Goal: Task Accomplishment & Management: Manage account settings

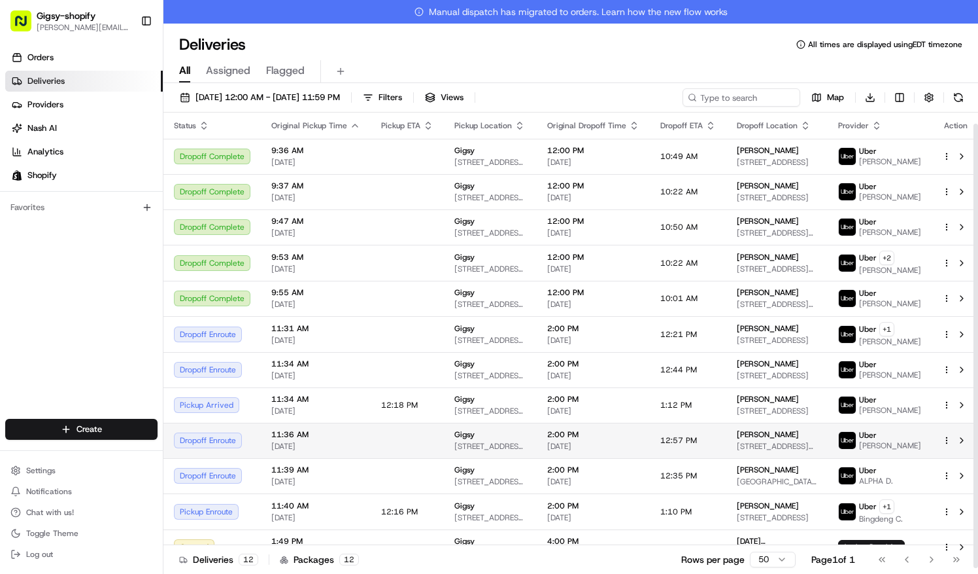
scroll to position [11, 0]
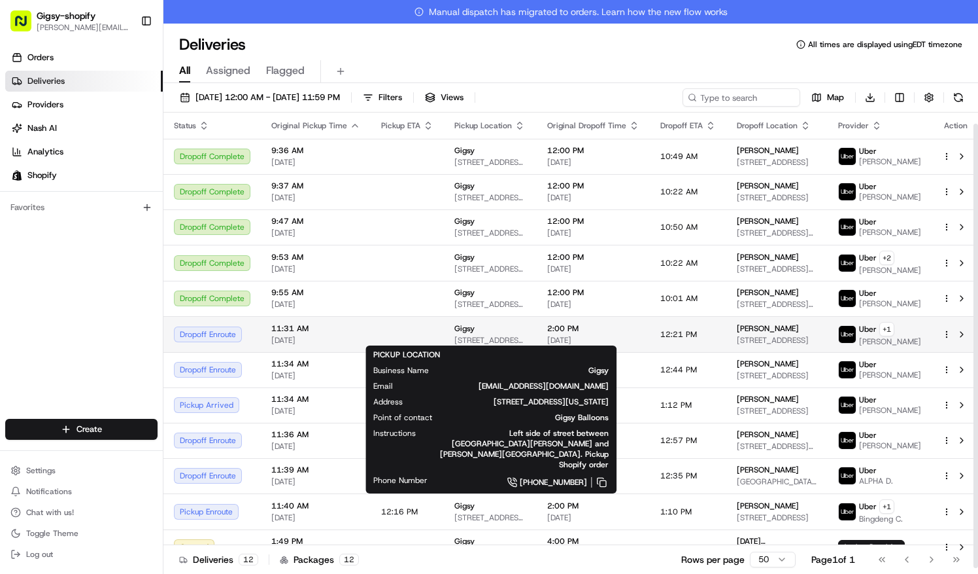
click at [515, 340] on span "[STREET_ADDRESS][US_STATE]" at bounding box center [491, 340] width 72 height 10
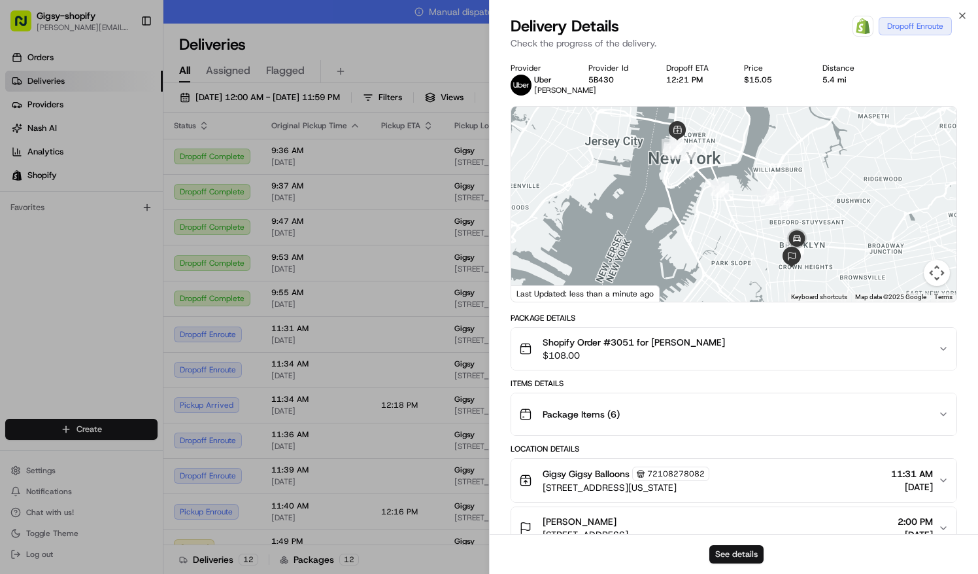
click at [725, 557] on button "See details" at bounding box center [737, 554] width 54 height 18
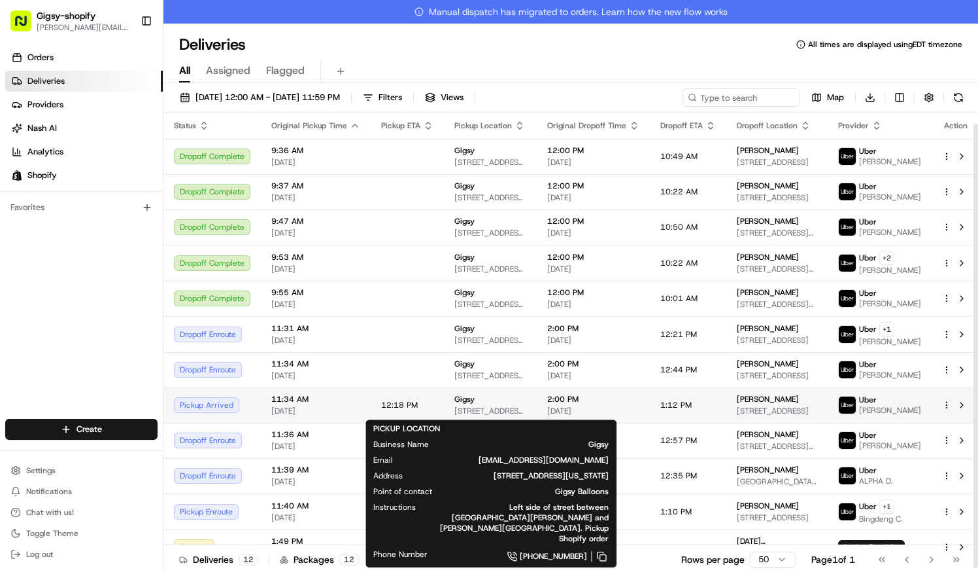
click at [463, 401] on span "Gigsy" at bounding box center [465, 399] width 20 height 10
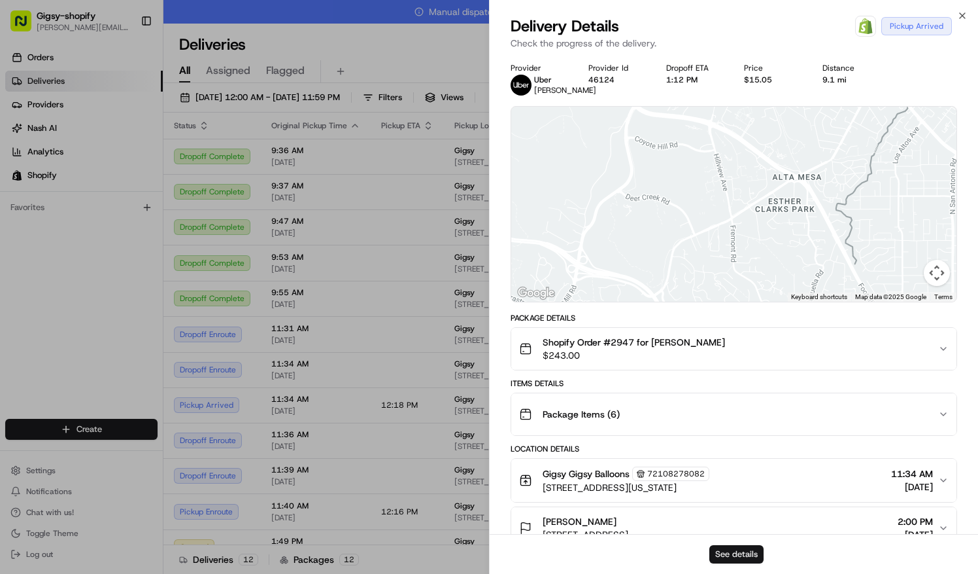
click at [738, 551] on button "See details" at bounding box center [737, 554] width 54 height 18
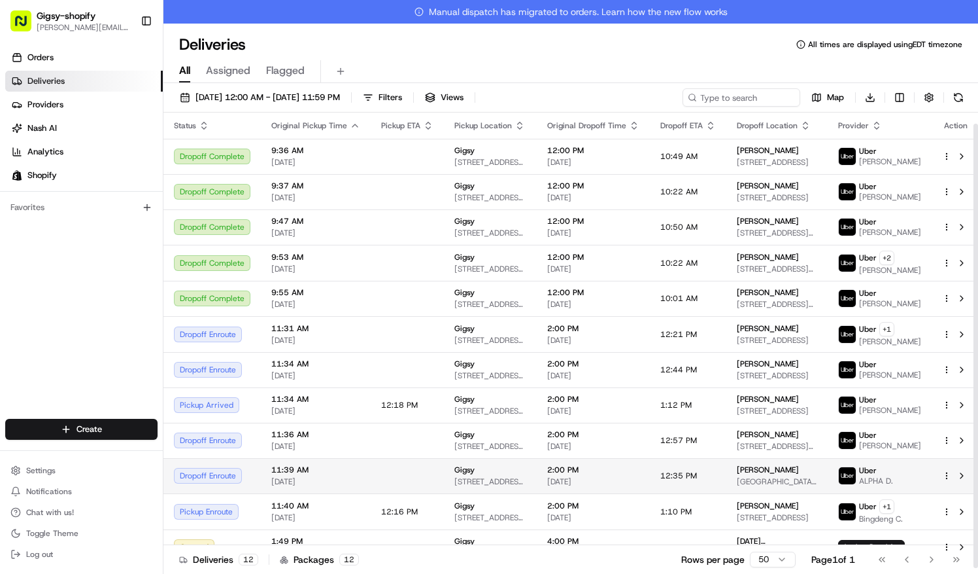
click at [690, 472] on td "12:35 PM" at bounding box center [688, 475] width 77 height 35
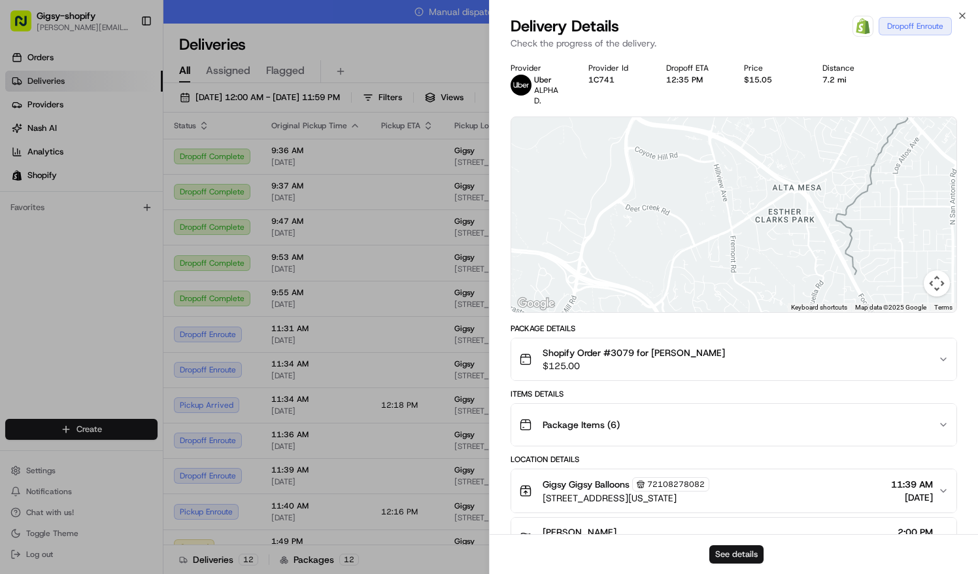
click at [736, 552] on button "See details" at bounding box center [737, 554] width 54 height 18
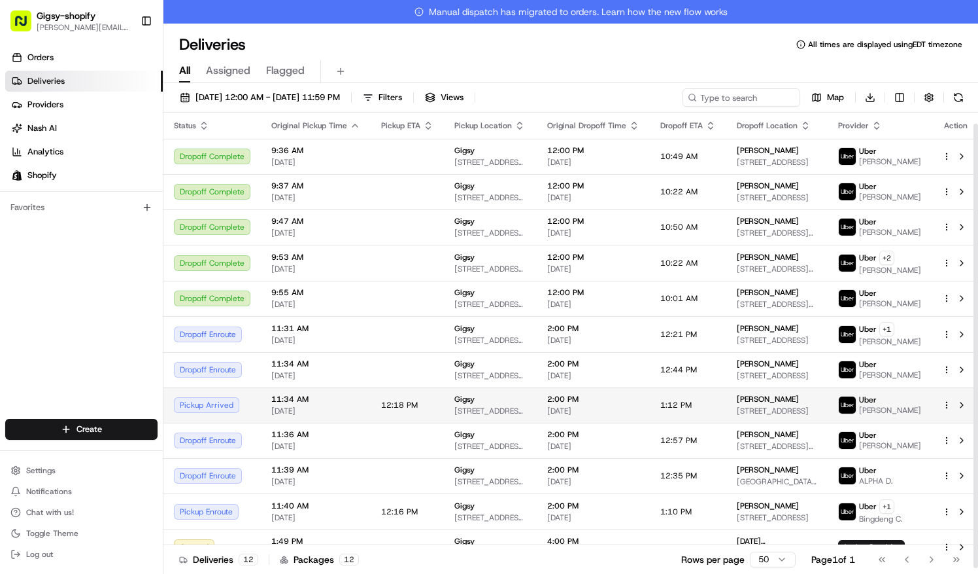
click at [387, 403] on span "12:18 PM" at bounding box center [399, 405] width 37 height 10
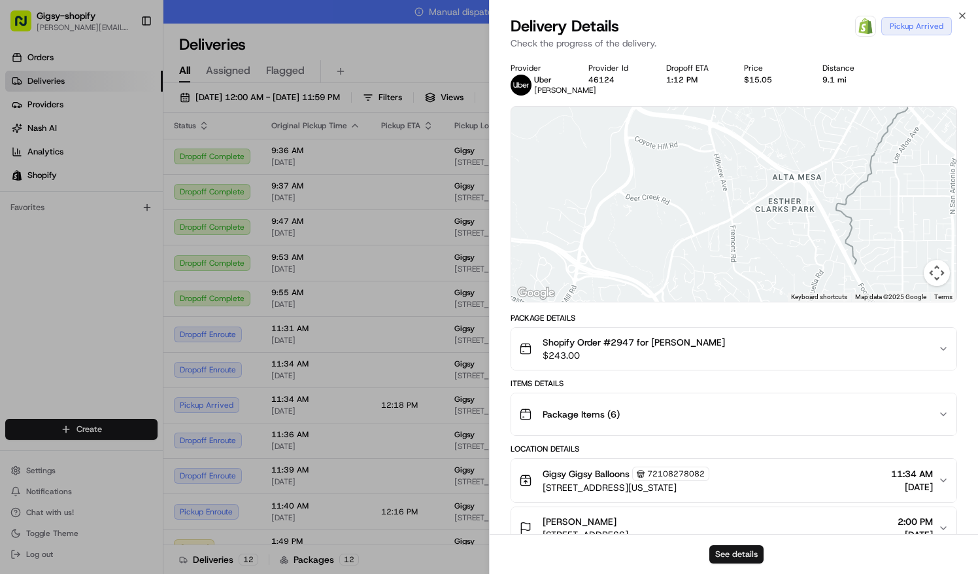
click at [733, 551] on button "See details" at bounding box center [737, 554] width 54 height 18
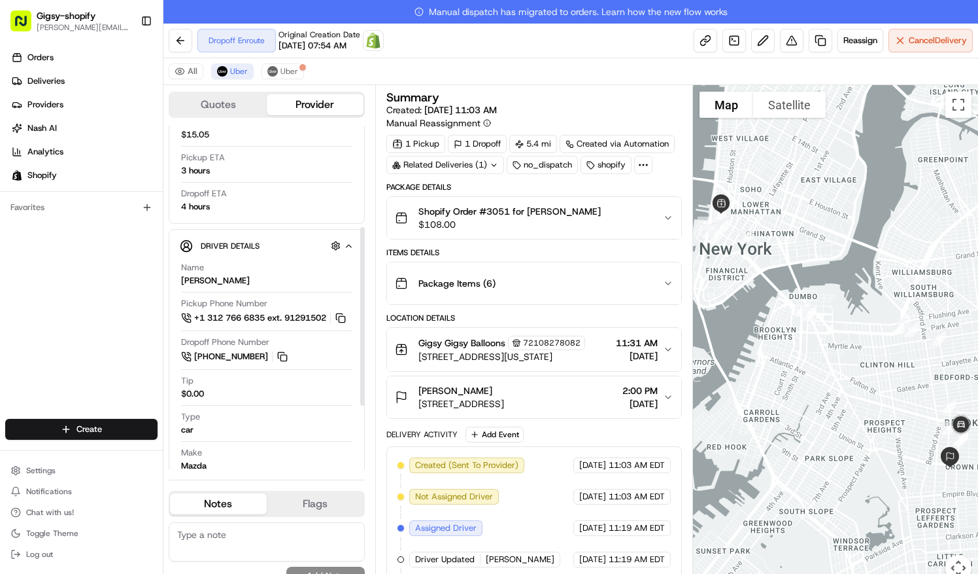
scroll to position [195, 0]
click at [710, 40] on link at bounding box center [706, 41] width 24 height 24
click at [182, 37] on button at bounding box center [181, 41] width 24 height 24
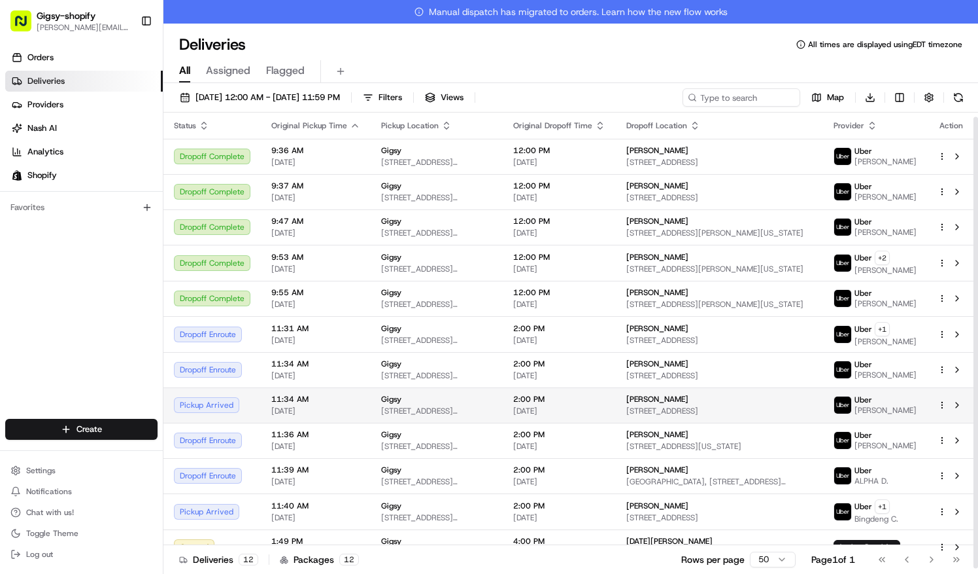
scroll to position [3, 0]
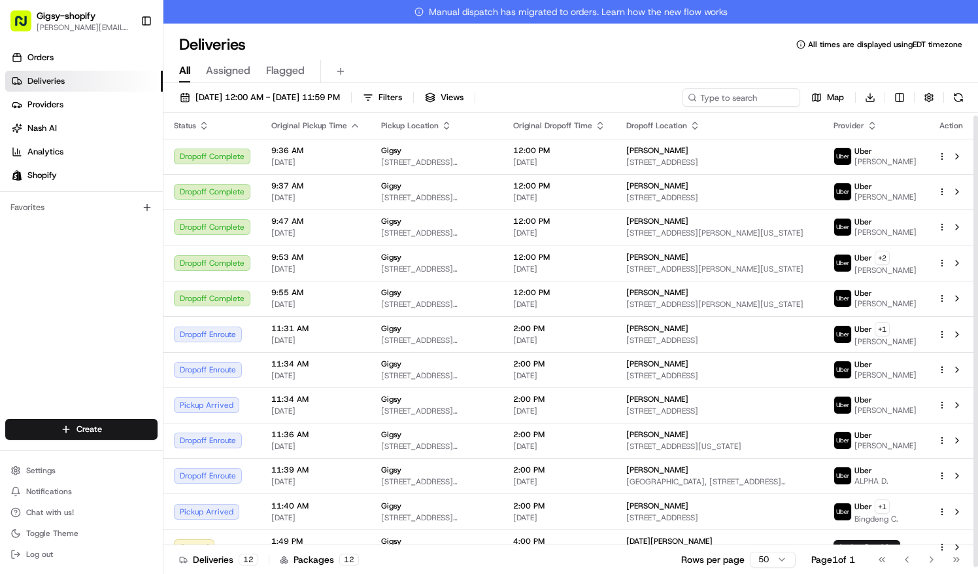
click at [205, 122] on icon "button" at bounding box center [204, 125] width 10 height 10
click at [200, 123] on icon "button" at bounding box center [204, 125] width 10 height 10
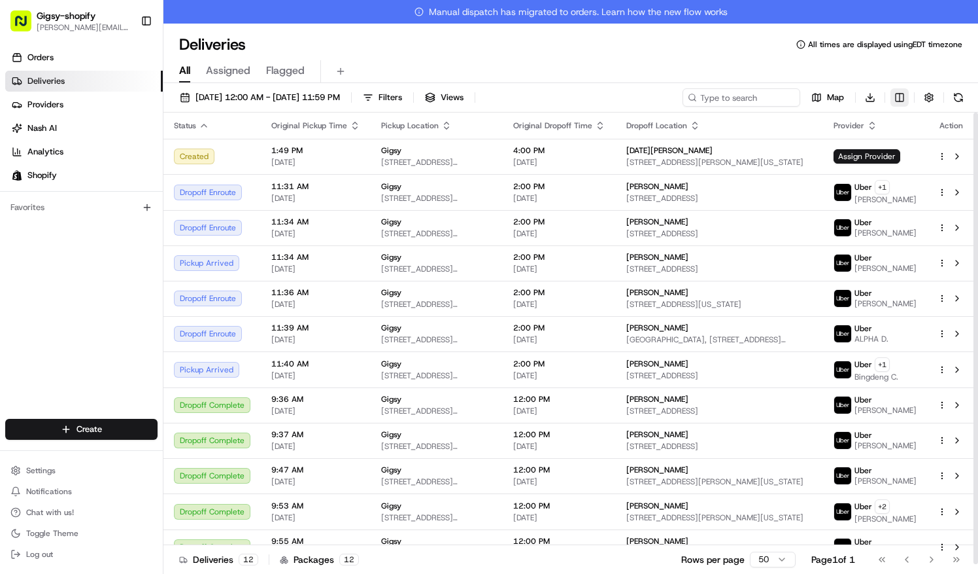
click at [904, 98] on html "Gigsy-shopify sarah@getgigsy.com Toggle Sidebar Orders Deliveries Providers Nas…" at bounding box center [489, 287] width 978 height 574
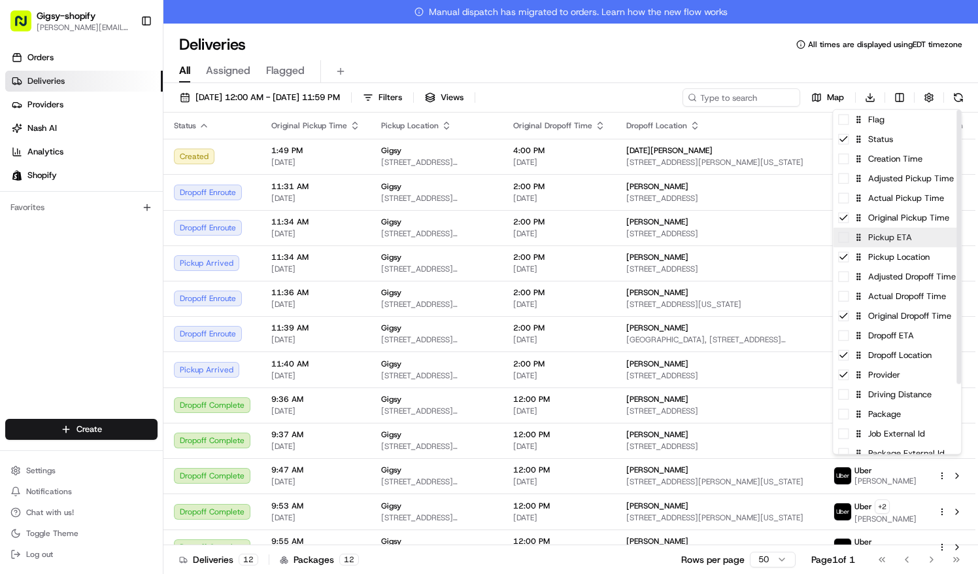
click at [910, 238] on div "Pickup ETA" at bounding box center [897, 238] width 128 height 20
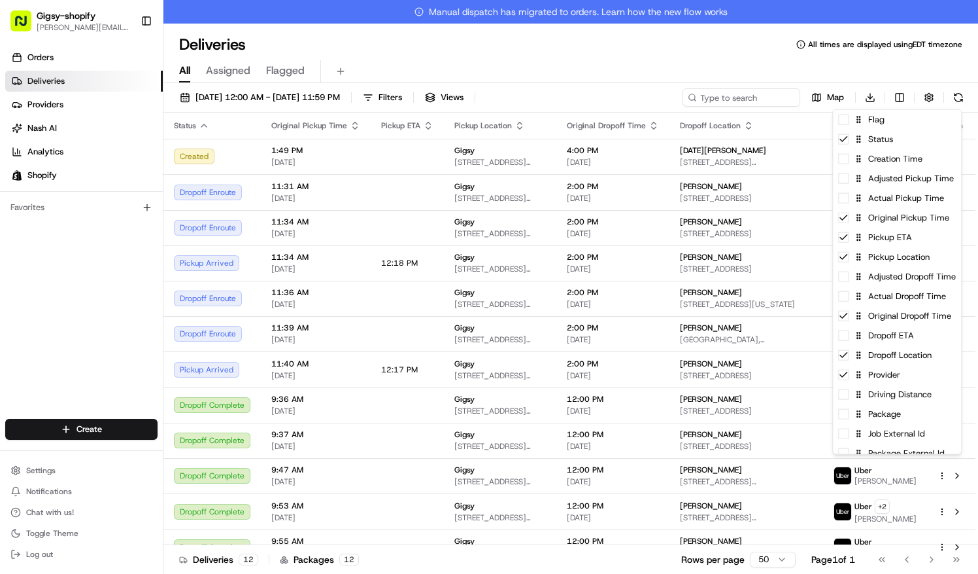
click at [72, 356] on html "Gigsy-shopify sarah@getgigsy.com Toggle Sidebar Orders Deliveries Providers Nas…" at bounding box center [489, 287] width 978 height 574
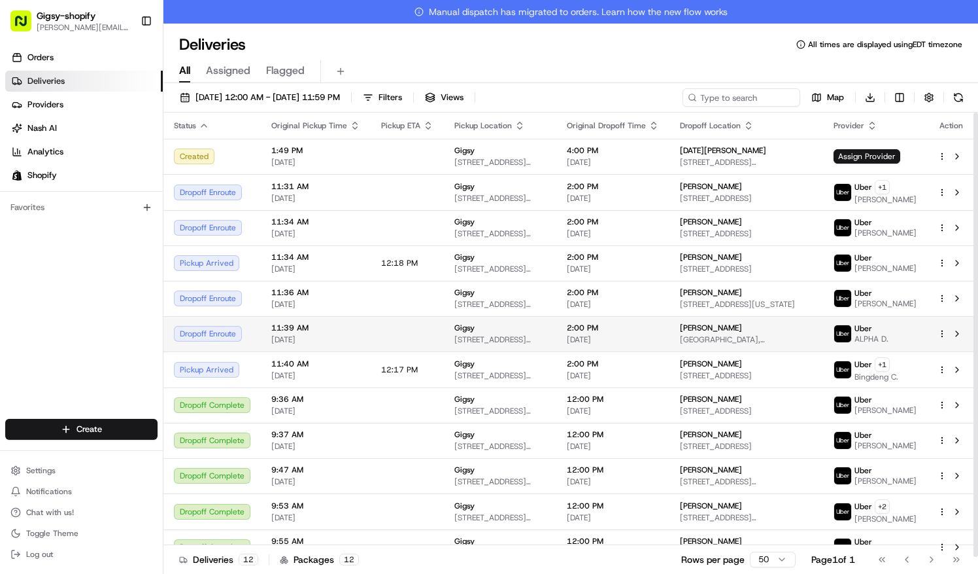
click at [739, 345] on span "[GEOGRAPHIC_DATA], [STREET_ADDRESS][US_STATE]" at bounding box center [746, 339] width 133 height 10
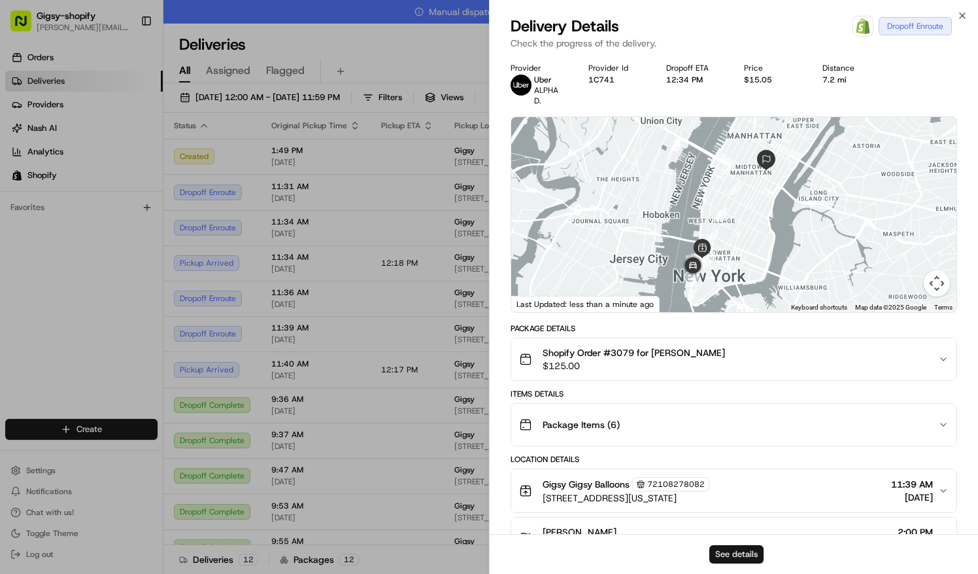
click at [728, 547] on button "See details" at bounding box center [737, 554] width 54 height 18
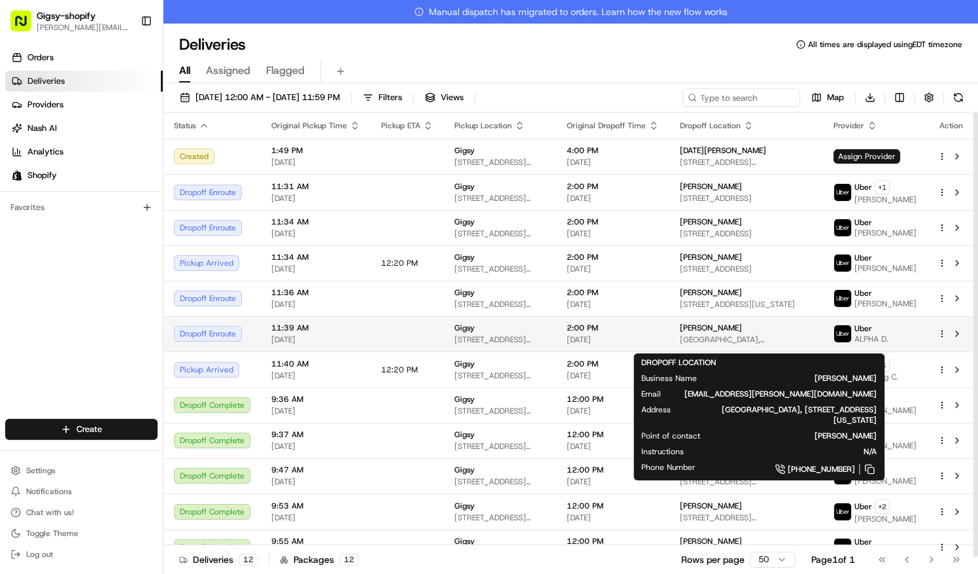
click at [772, 345] on span "[GEOGRAPHIC_DATA], [STREET_ADDRESS][US_STATE]" at bounding box center [746, 339] width 133 height 10
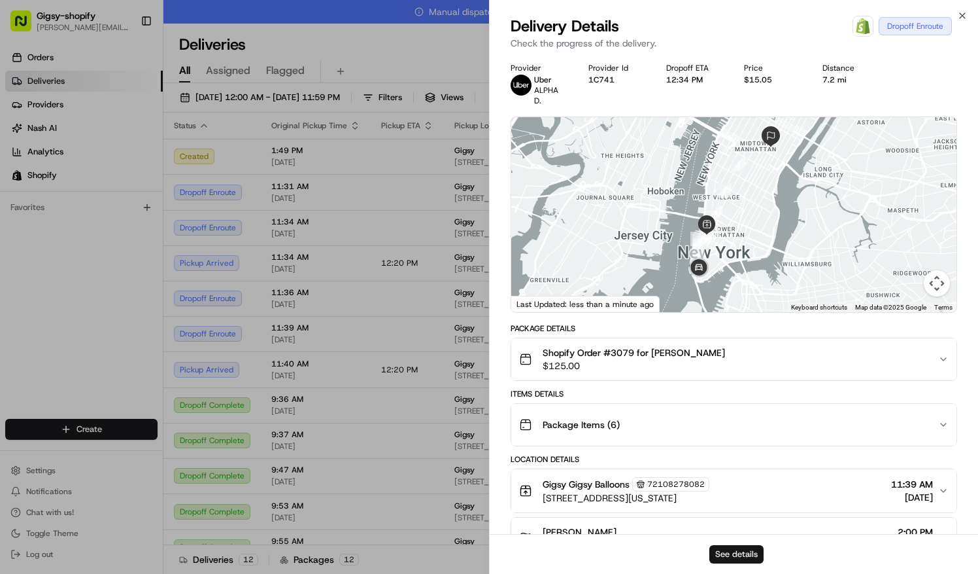
click at [740, 553] on button "See details" at bounding box center [737, 554] width 54 height 18
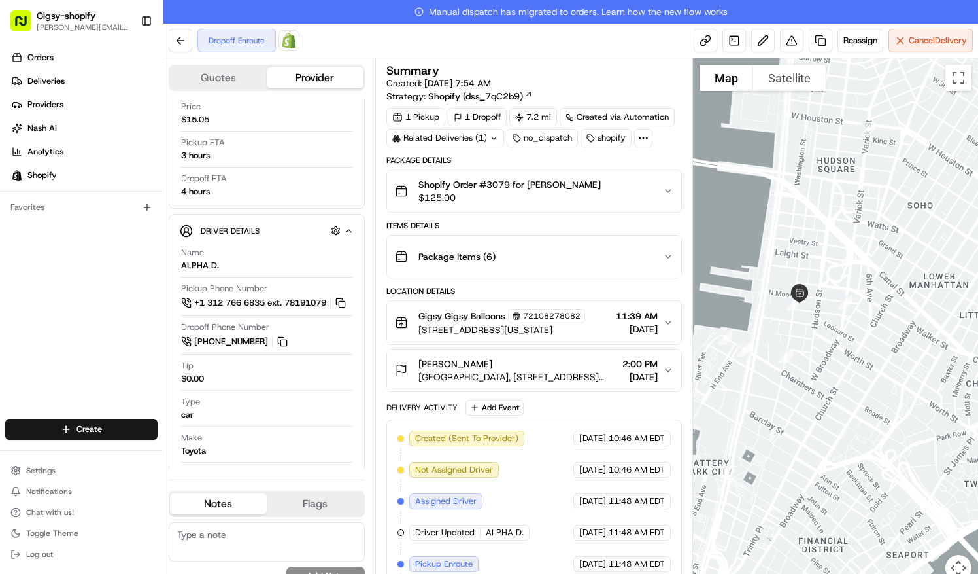
click at [685, 293] on div "Summary Created: 08/23/2025 7:54 AM Strategy: Shopify (dss_7qC2b9) 1 Pickup 1 D…" at bounding box center [534, 327] width 318 height 538
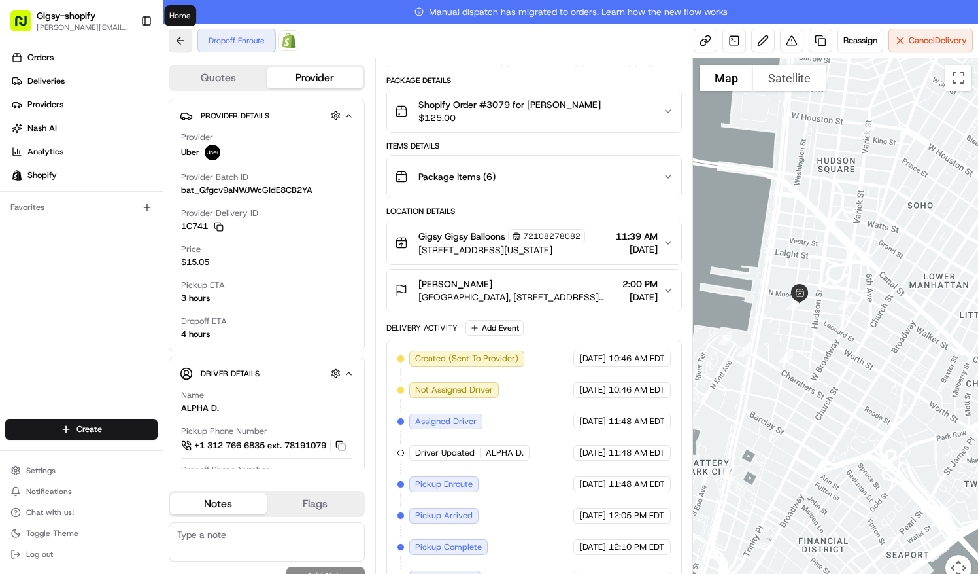
click at [179, 37] on button at bounding box center [181, 41] width 24 height 24
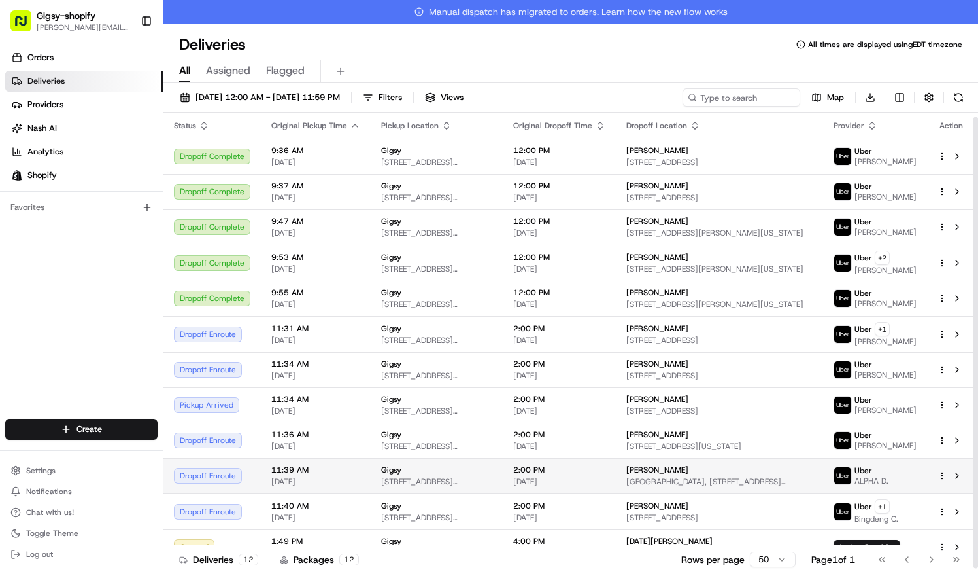
scroll to position [4, 0]
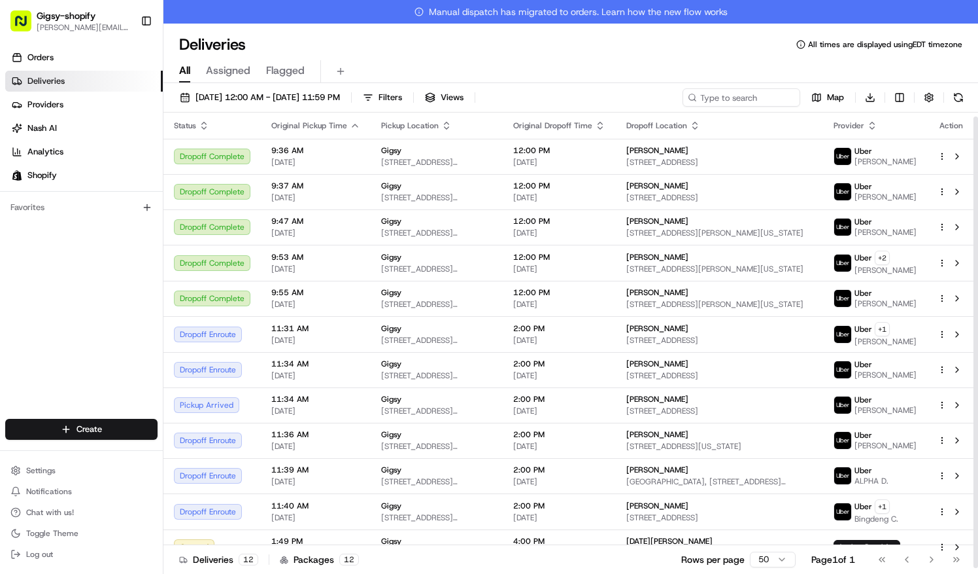
click at [206, 120] on icon "button" at bounding box center [204, 125] width 10 height 10
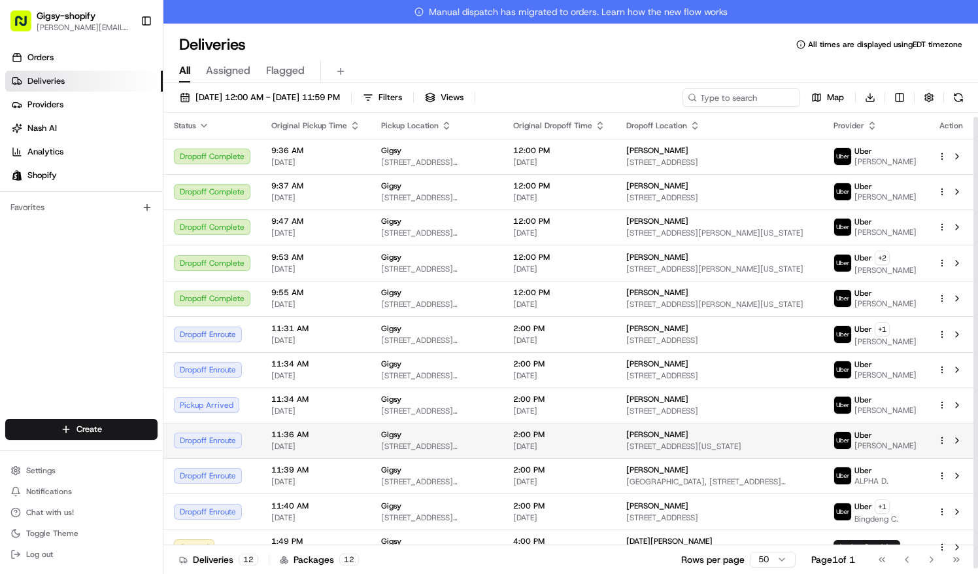
scroll to position [4, 0]
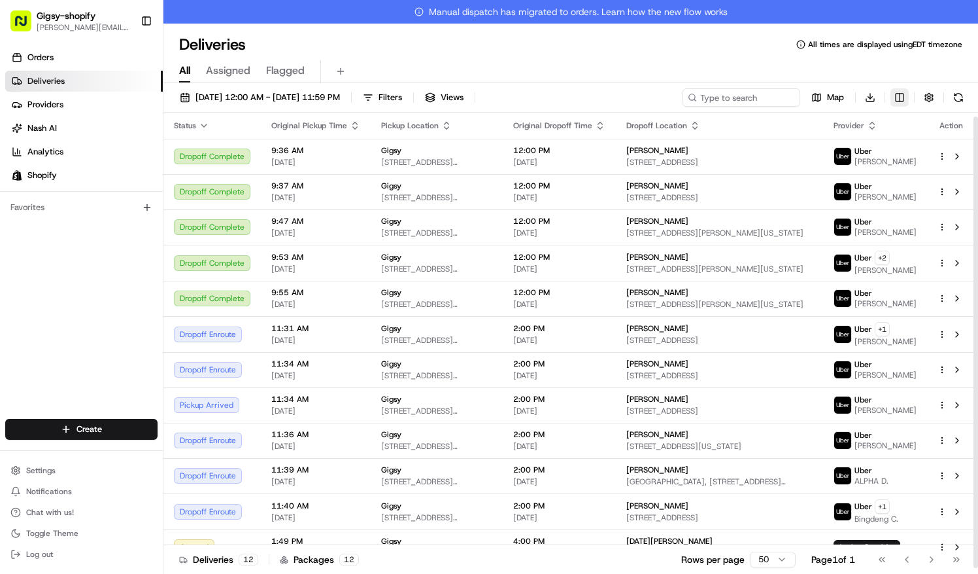
click at [901, 101] on html "Gigsy-shopify [PERSON_NAME][EMAIL_ADDRESS][DOMAIN_NAME] Toggle Sidebar Orders D…" at bounding box center [489, 287] width 978 height 574
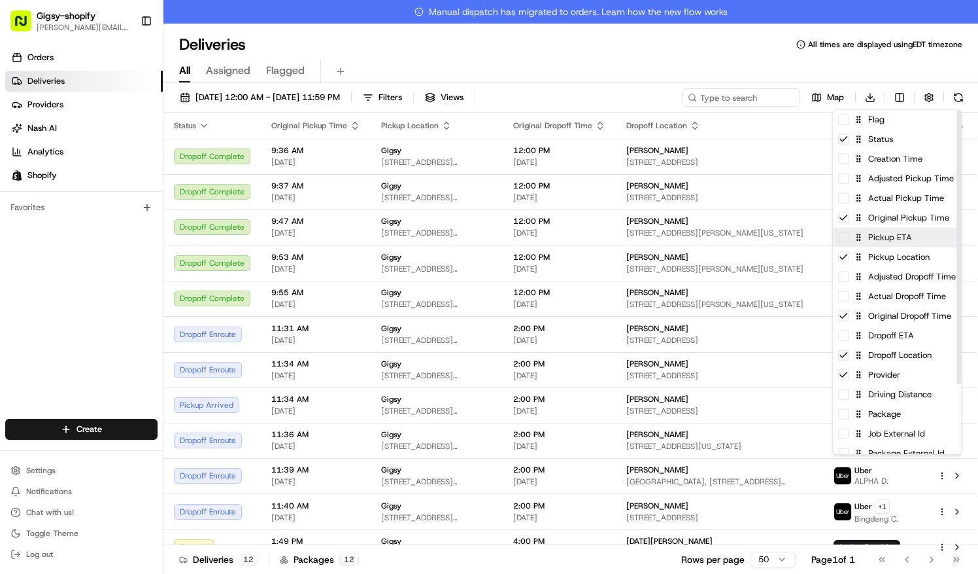
click at [901, 242] on div "Pickup ETA" at bounding box center [897, 238] width 128 height 20
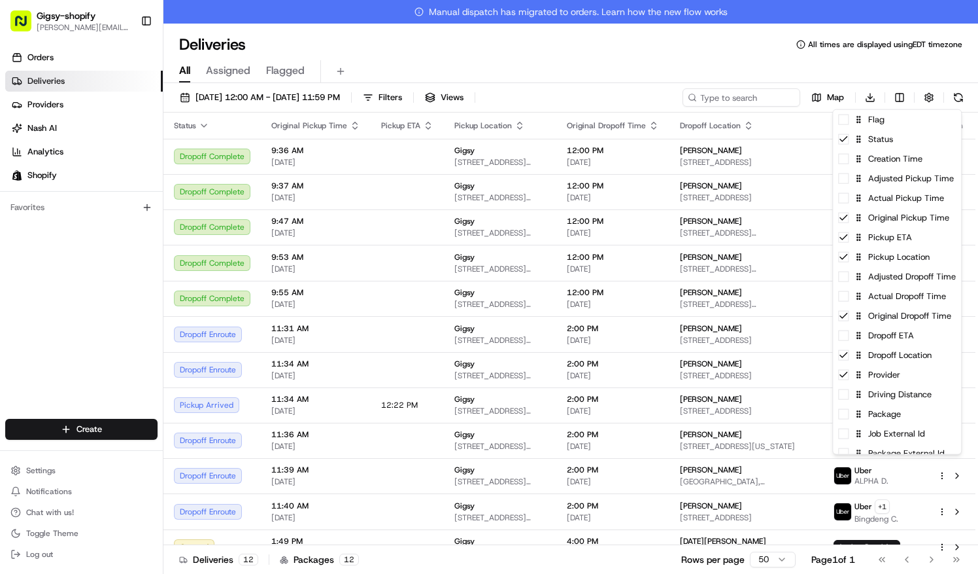
click at [388, 441] on html "Gigsy-shopify sarah@getgigsy.com Toggle Sidebar Orders Deliveries Providers Nas…" at bounding box center [489, 287] width 978 height 574
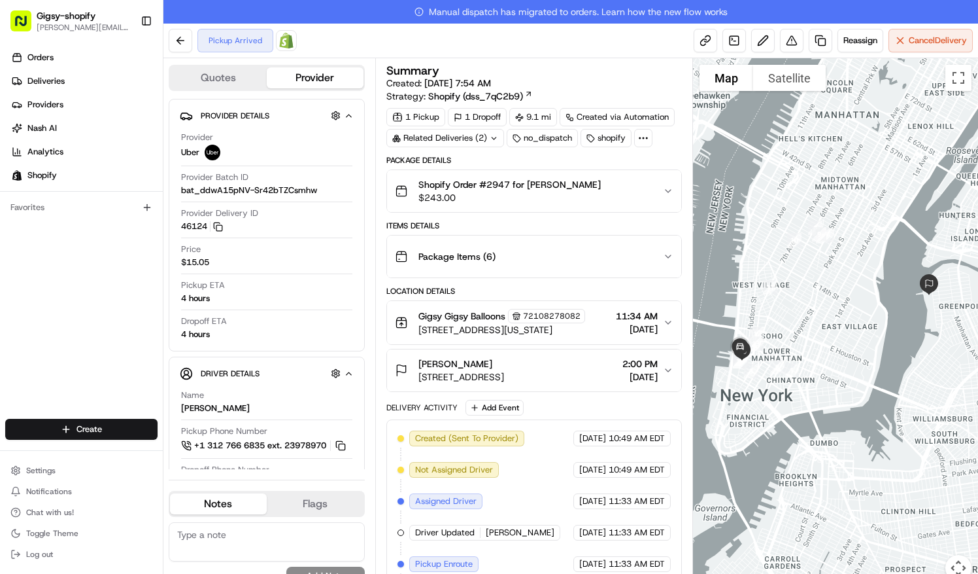
click at [504, 364] on div "[PERSON_NAME]" at bounding box center [462, 363] width 86 height 13
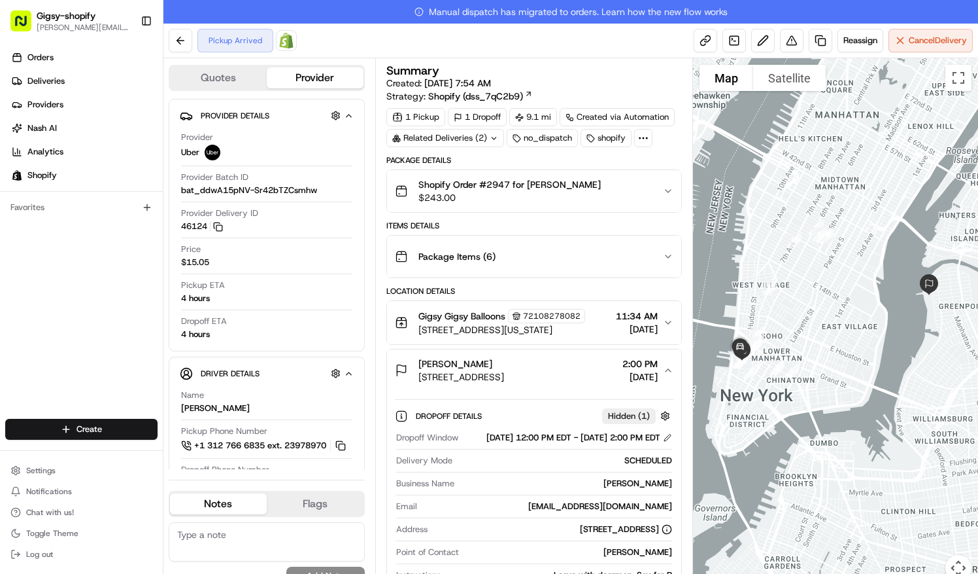
click at [504, 364] on div "[PERSON_NAME]" at bounding box center [462, 363] width 86 height 13
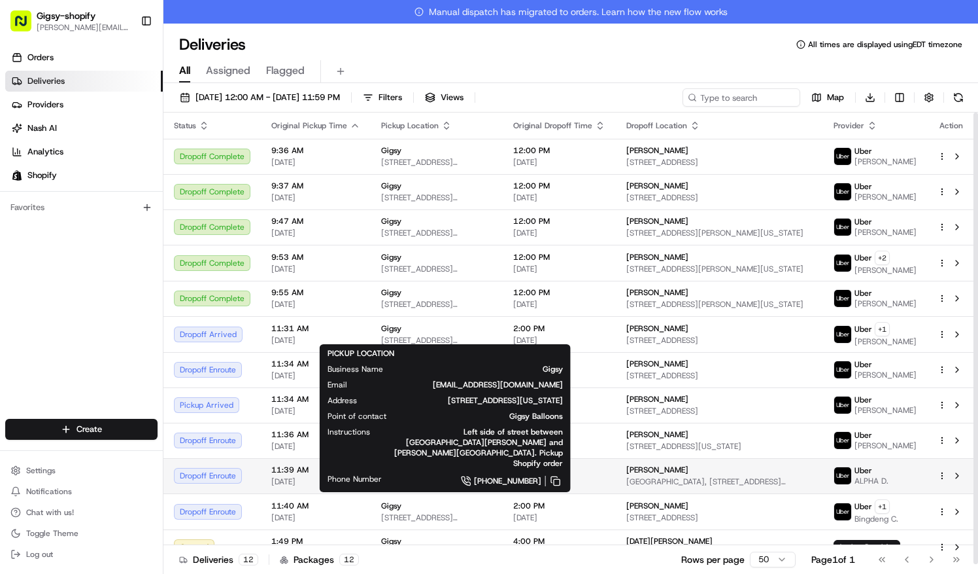
click at [441, 487] on span "[STREET_ADDRESS][US_STATE]" at bounding box center [436, 481] width 111 height 10
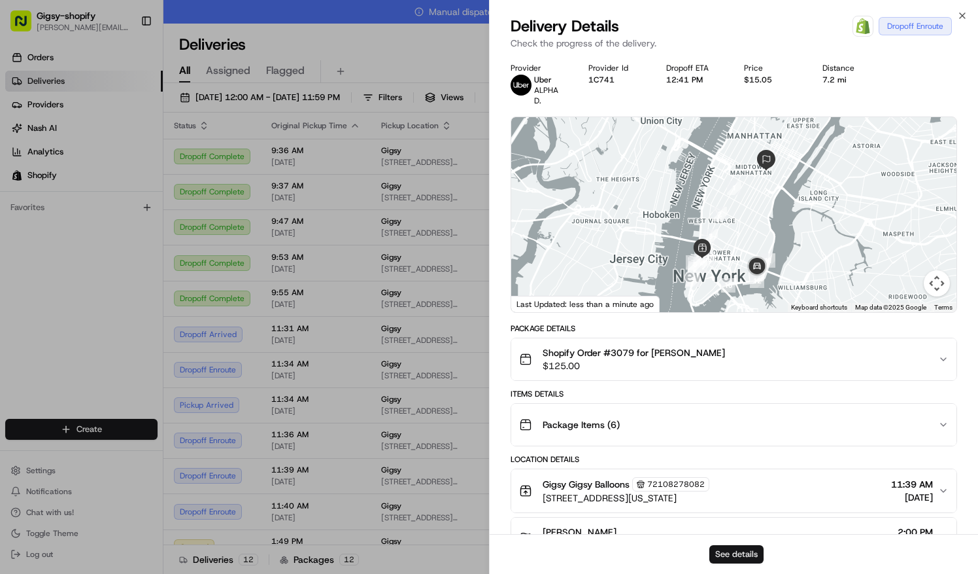
click at [737, 553] on button "See details" at bounding box center [737, 554] width 54 height 18
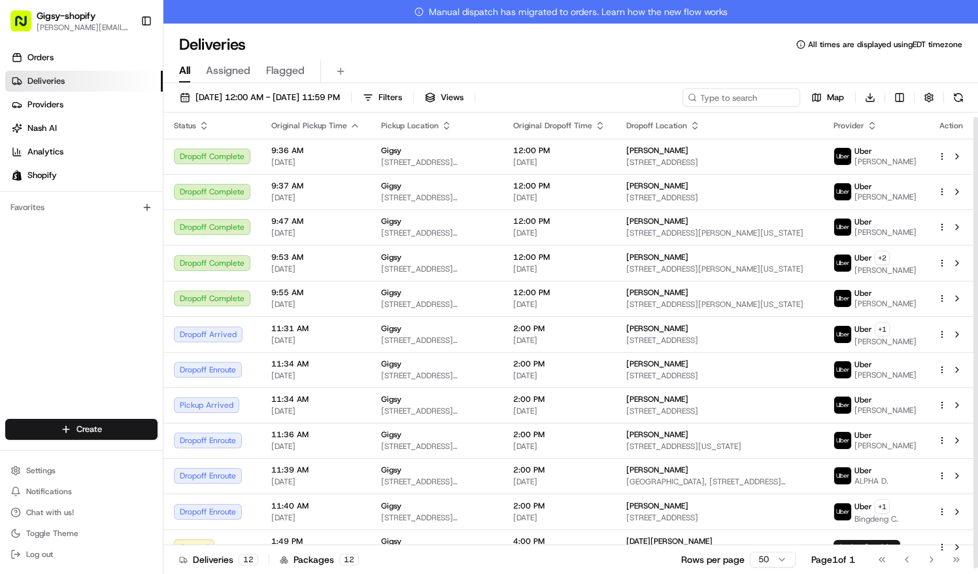
scroll to position [4, 0]
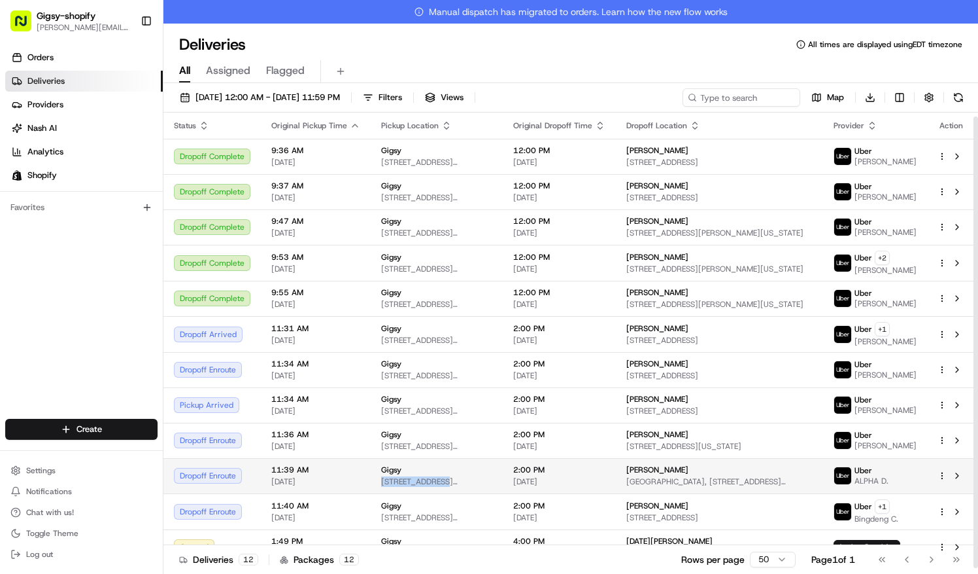
drag, startPoint x: 438, startPoint y: 483, endPoint x: 477, endPoint y: 477, distance: 39.7
click at [477, 477] on div "Gigsy 375 Greenwich Street, New York, NY 10013, US" at bounding box center [436, 475] width 111 height 22
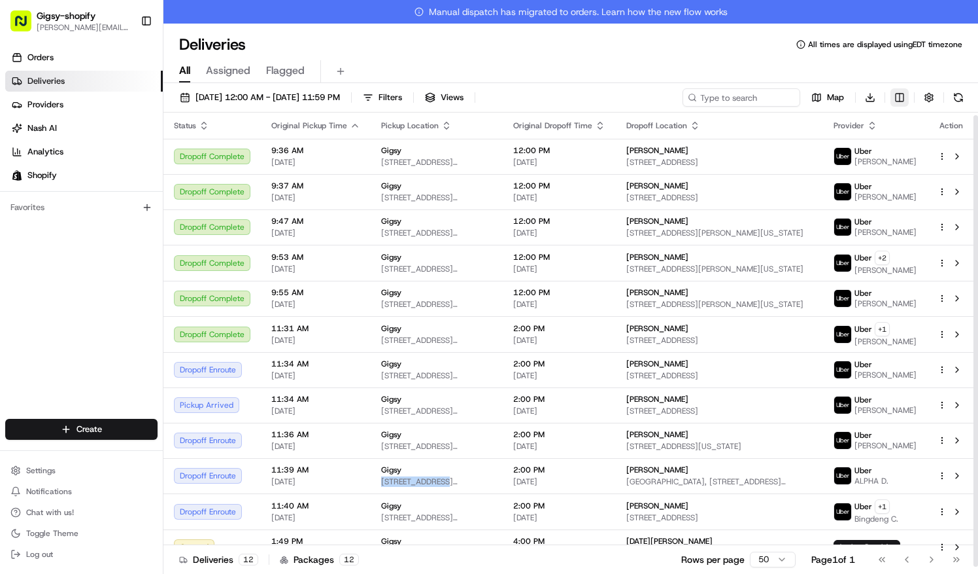
click at [899, 98] on html "Gigsy-shopify sarah@getgigsy.com Toggle Sidebar Orders Deliveries Providers Nas…" at bounding box center [489, 287] width 978 height 574
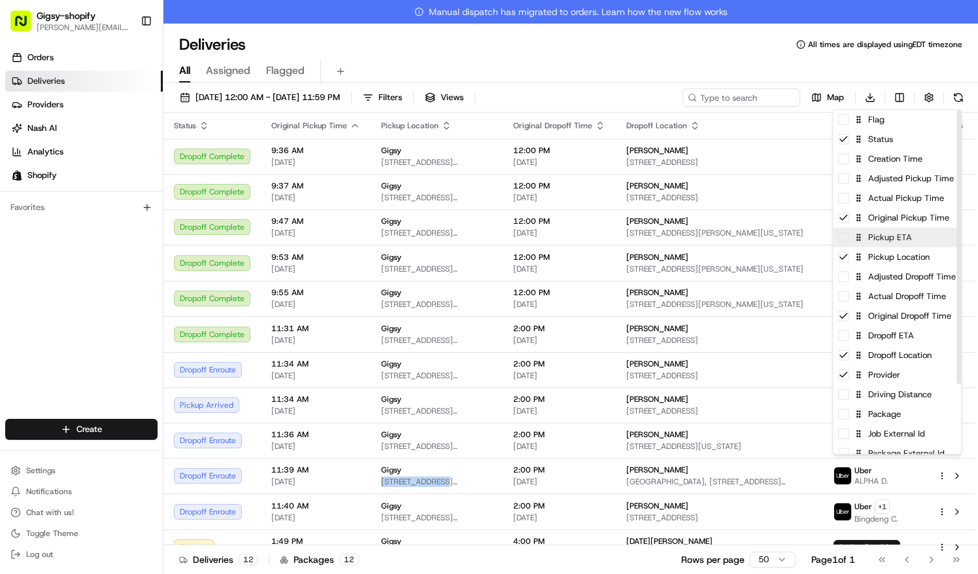
click at [895, 239] on div "Pickup ETA" at bounding box center [897, 238] width 128 height 20
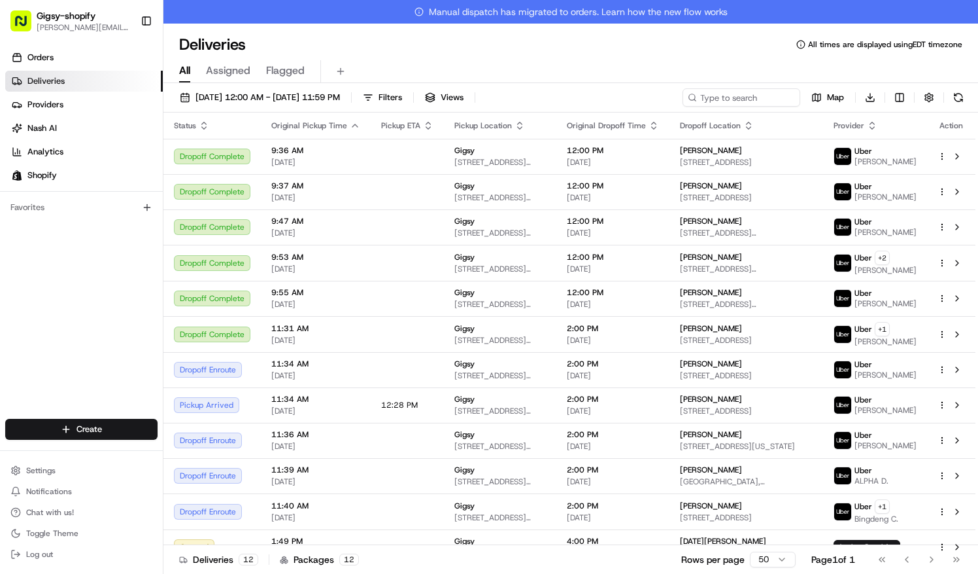
click at [710, 420] on html "Gigsy-shopify sarah@getgigsy.com Toggle Sidebar Orders Deliveries Providers Nas…" at bounding box center [489, 287] width 978 height 574
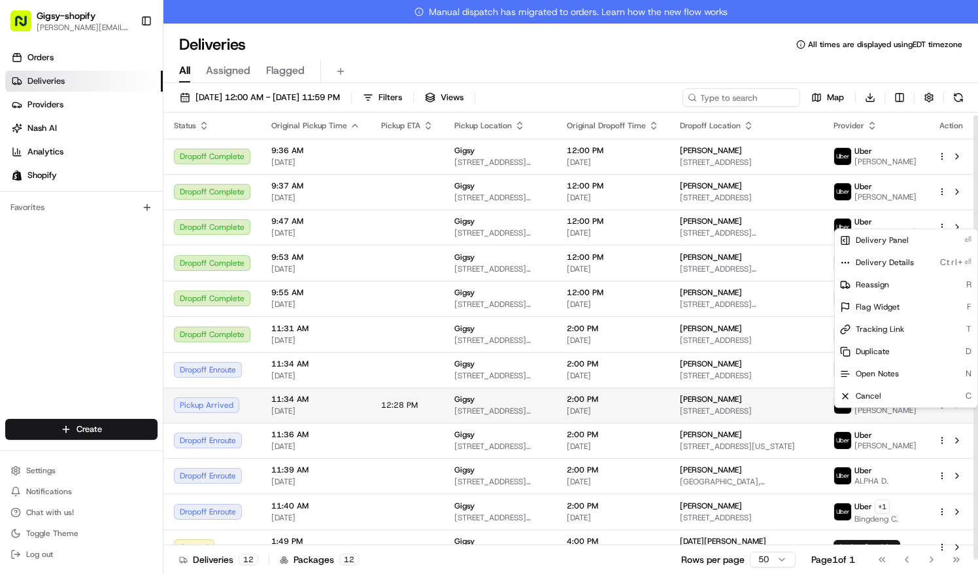
click at [942, 413] on html "Gigsy-shopify sarah@getgigsy.com Toggle Sidebar Orders Deliveries Providers Nas…" at bounding box center [489, 287] width 978 height 574
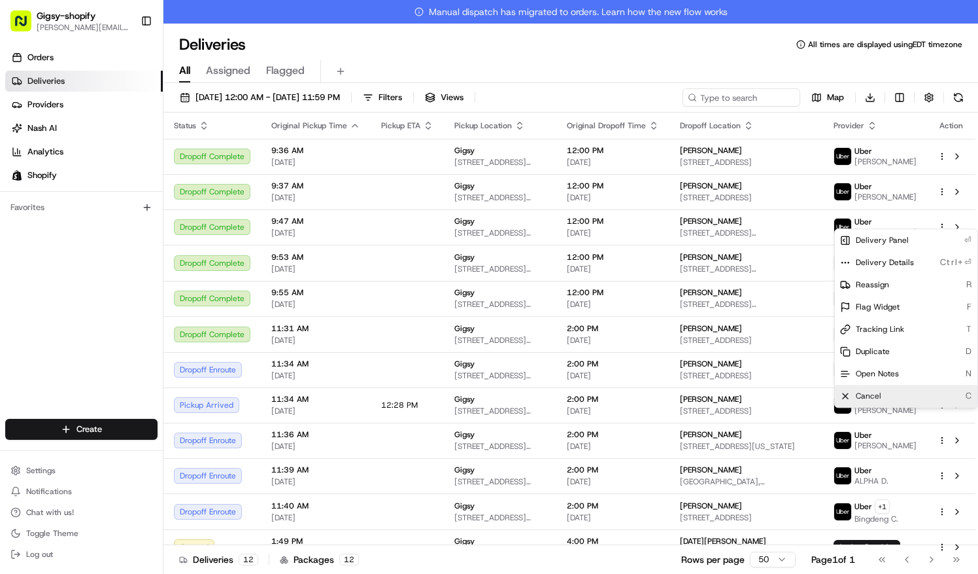
drag, startPoint x: 934, startPoint y: 395, endPoint x: 889, endPoint y: 393, distance: 44.5
click at [889, 393] on div "Cancel C" at bounding box center [906, 396] width 143 height 22
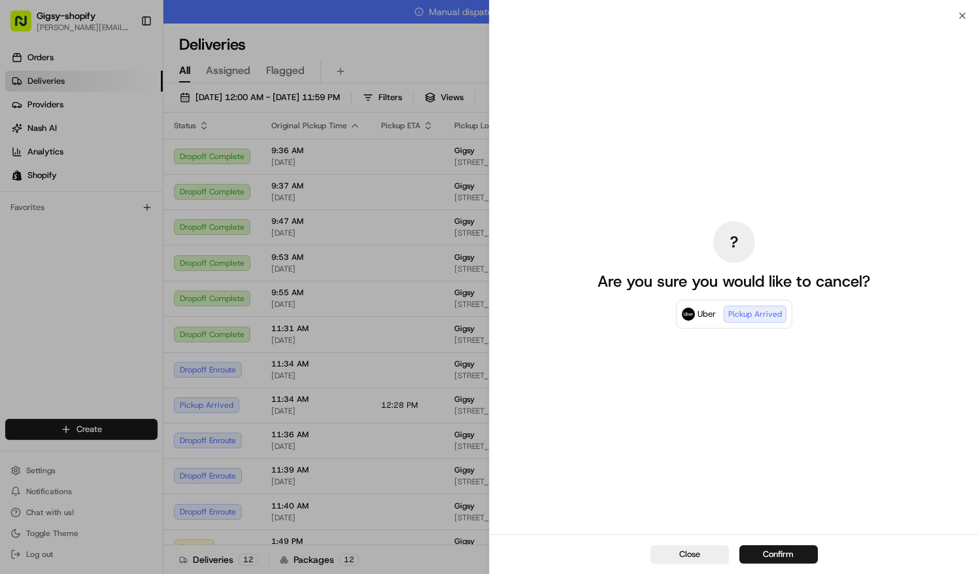
click at [881, 393] on div "? Are you sure you would like to cancel? Uber Pickup Arrived" at bounding box center [734, 274] width 293 height 513
click at [778, 552] on button "Confirm" at bounding box center [779, 554] width 78 height 18
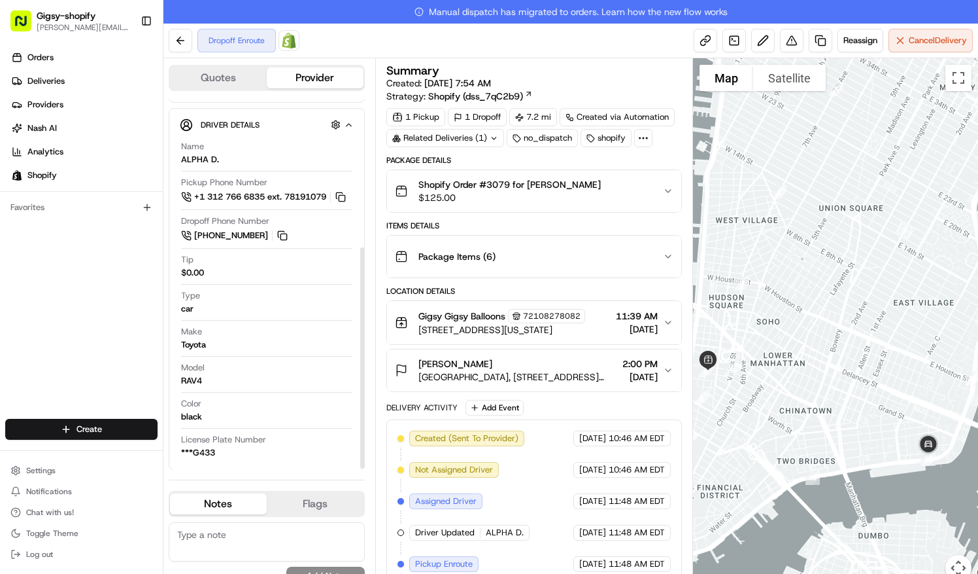
scroll to position [249, 0]
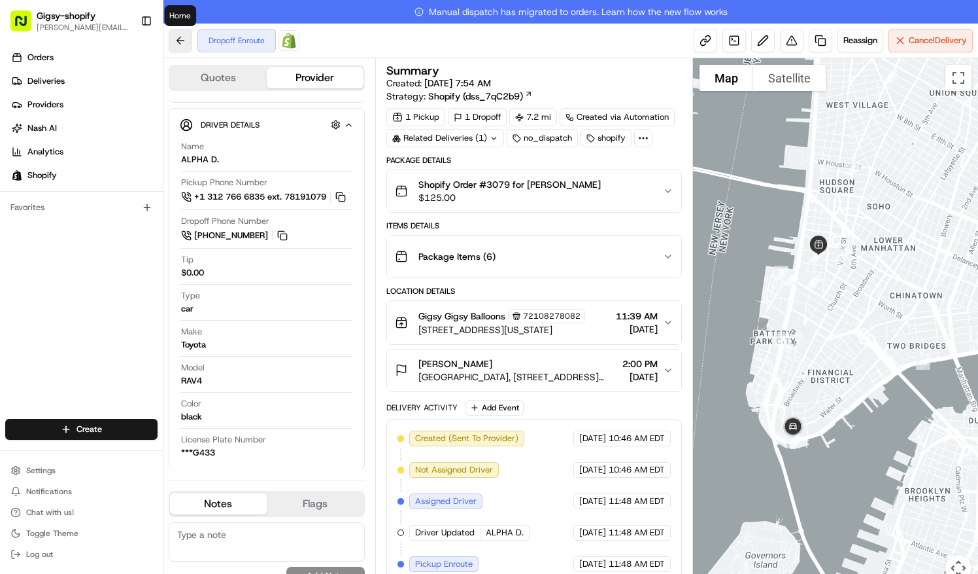
click at [183, 36] on button at bounding box center [181, 41] width 24 height 24
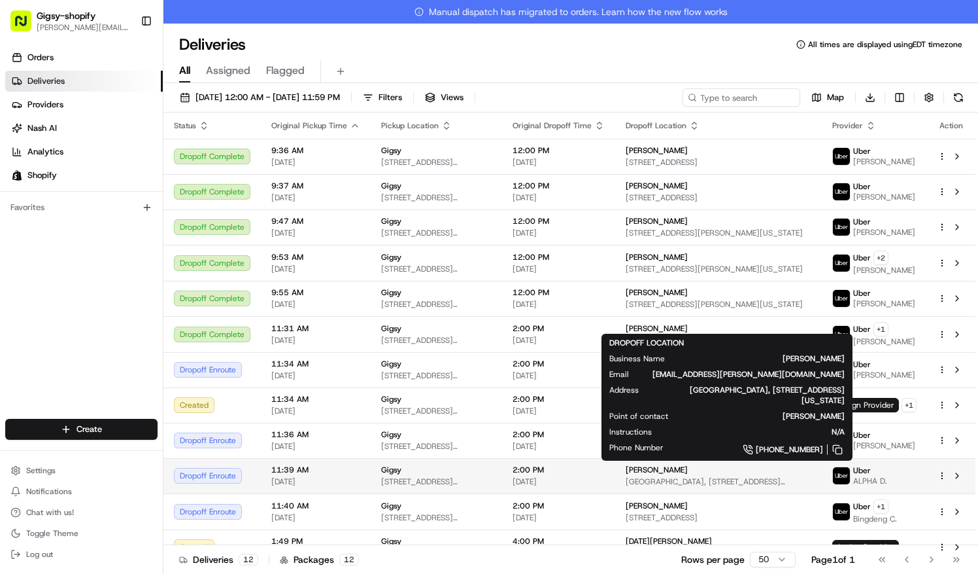
click at [746, 472] on div "[PERSON_NAME]" at bounding box center [719, 469] width 186 height 10
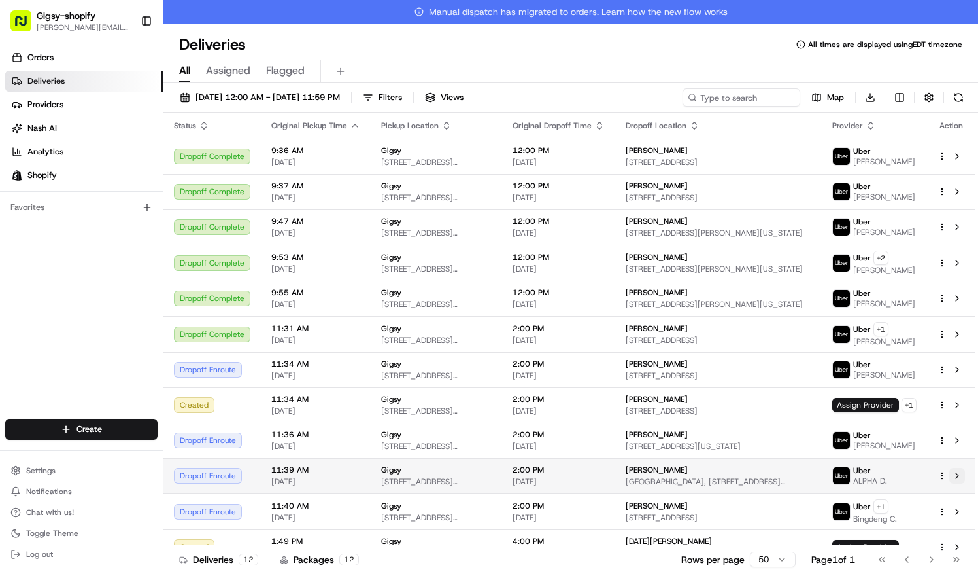
click at [963, 469] on button at bounding box center [958, 476] width 16 height 16
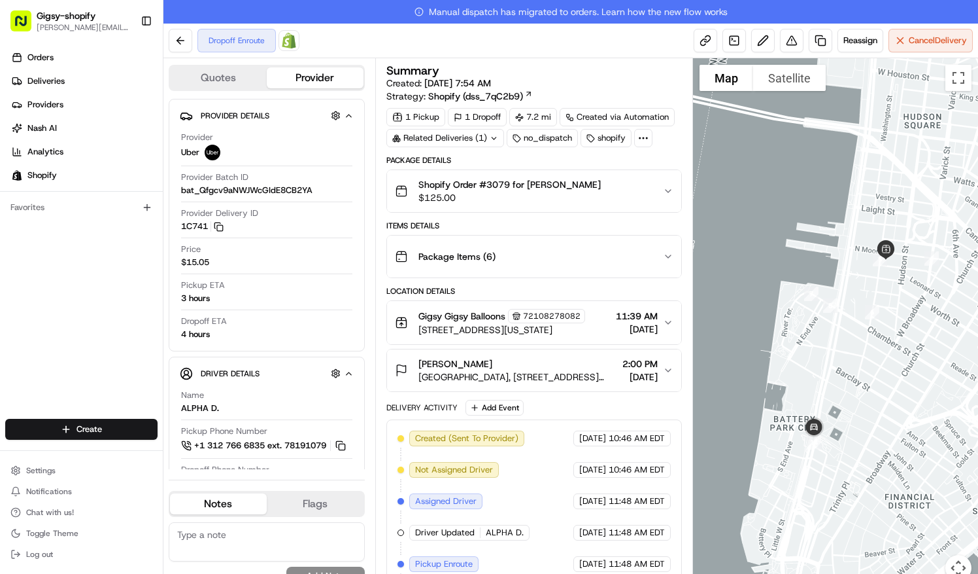
drag, startPoint x: 789, startPoint y: 401, endPoint x: 700, endPoint y: 255, distance: 170.5
click at [700, 255] on div at bounding box center [835, 327] width 285 height 538
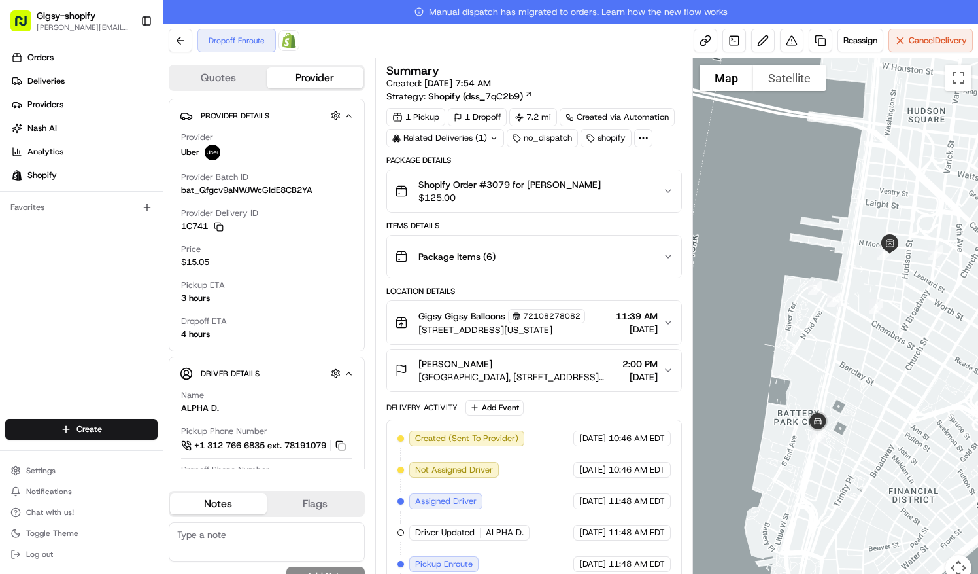
drag, startPoint x: 840, startPoint y: 264, endPoint x: 843, endPoint y: 254, distance: 9.5
click at [843, 254] on div at bounding box center [835, 327] width 285 height 538
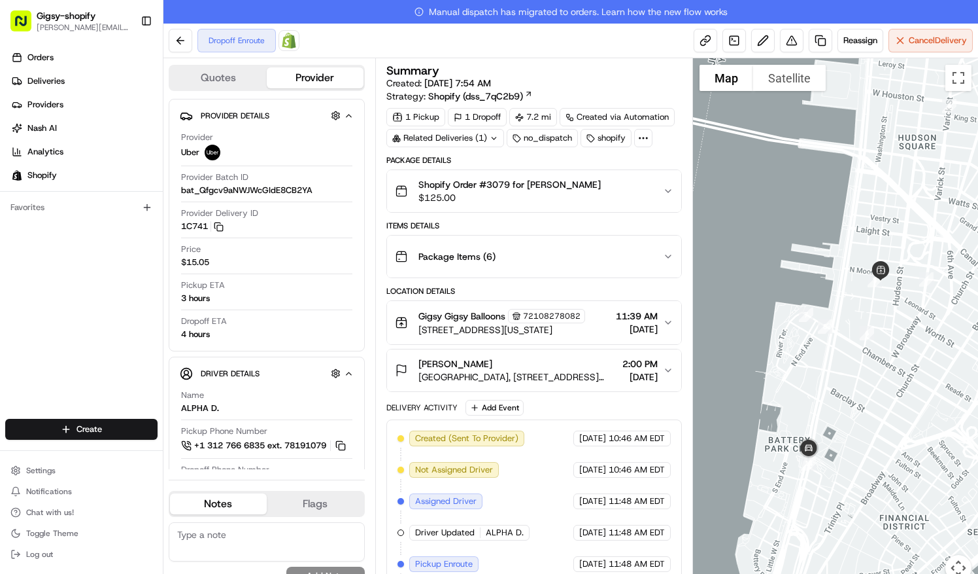
drag, startPoint x: 838, startPoint y: 269, endPoint x: 830, endPoint y: 300, distance: 32.5
click at [830, 300] on div at bounding box center [835, 327] width 285 height 538
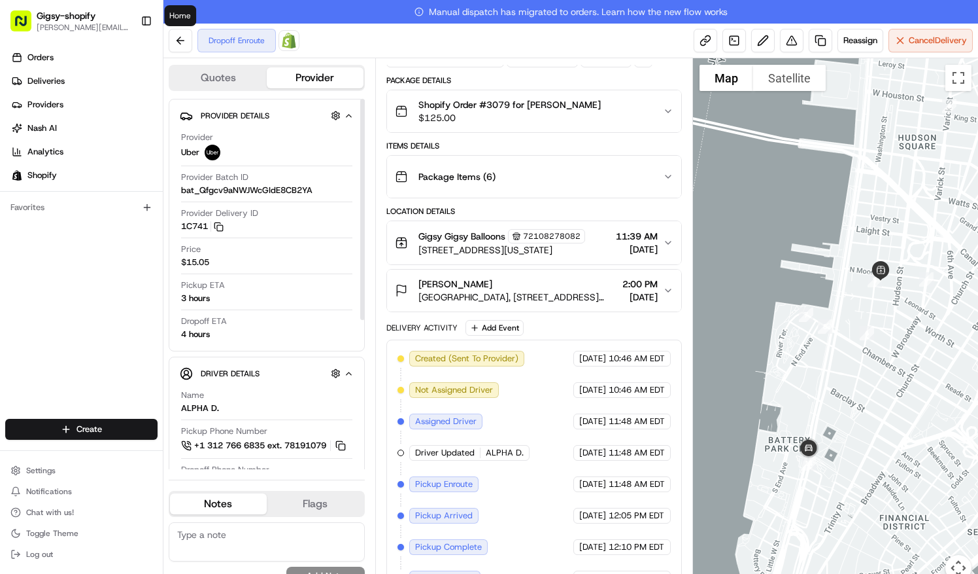
scroll to position [249, 0]
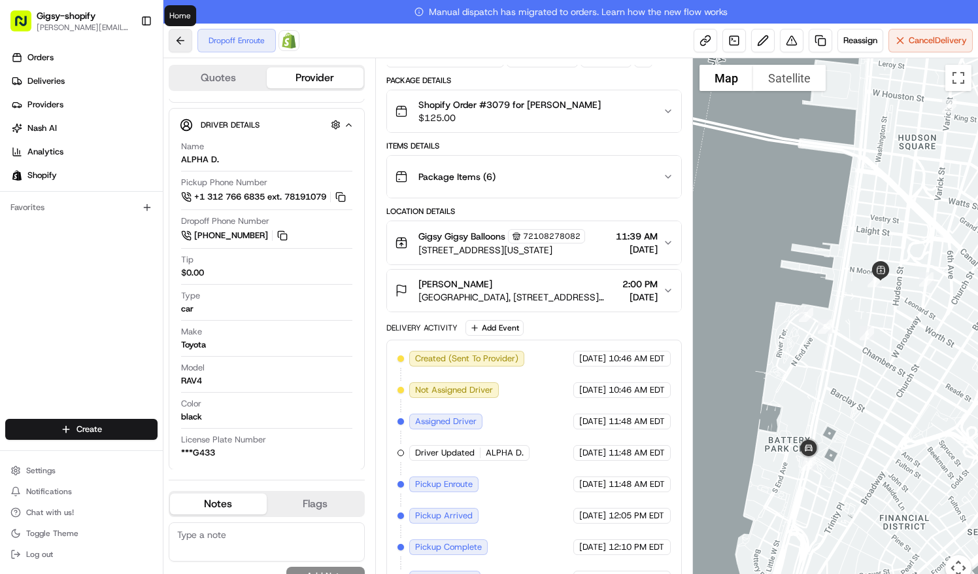
click at [186, 41] on button at bounding box center [181, 41] width 24 height 24
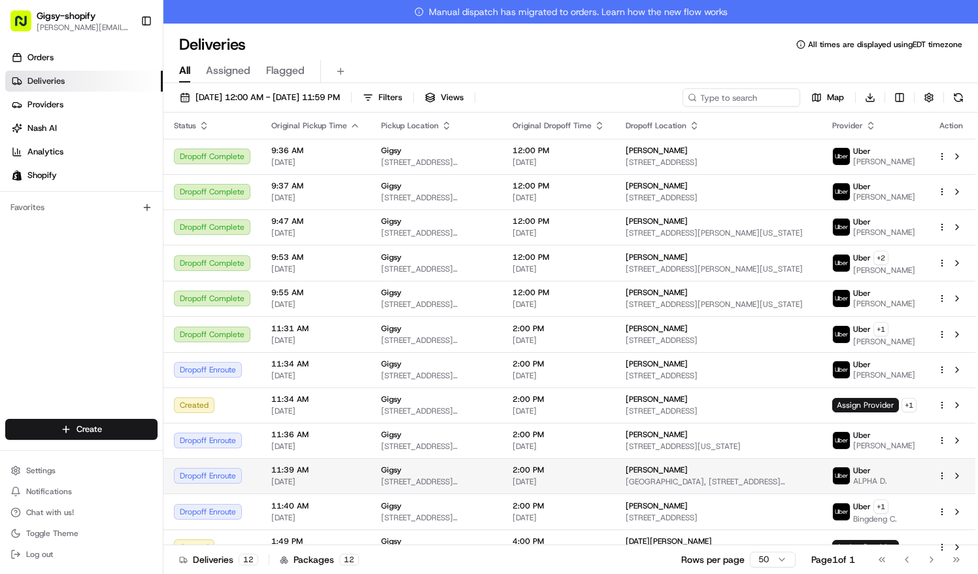
click at [942, 473] on html "Gigsy-shopify sarah@getgigsy.com Toggle Sidebar Orders Deliveries Providers Nas…" at bounding box center [489, 287] width 978 height 574
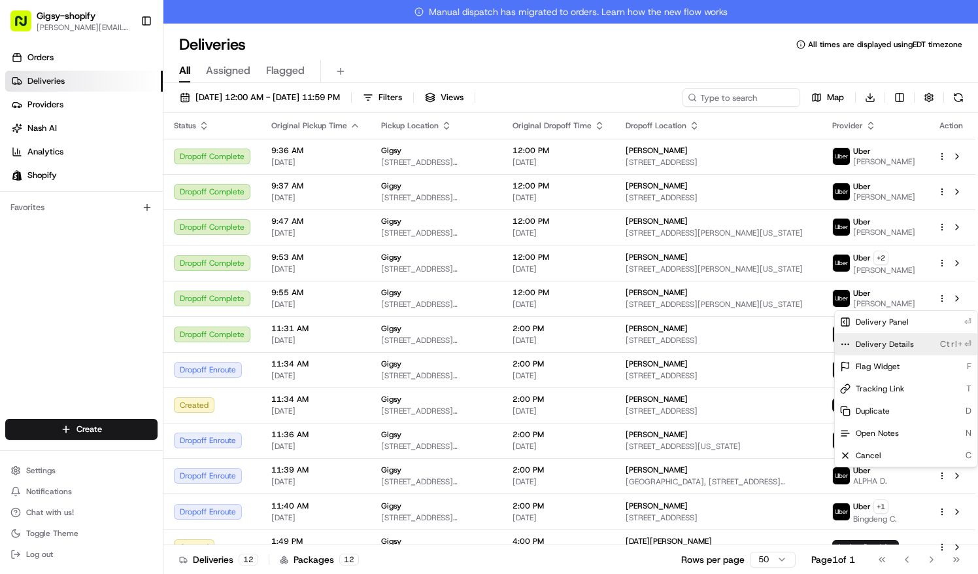
click at [916, 344] on div "Delivery Details Ctrl+⏎" at bounding box center [906, 344] width 143 height 22
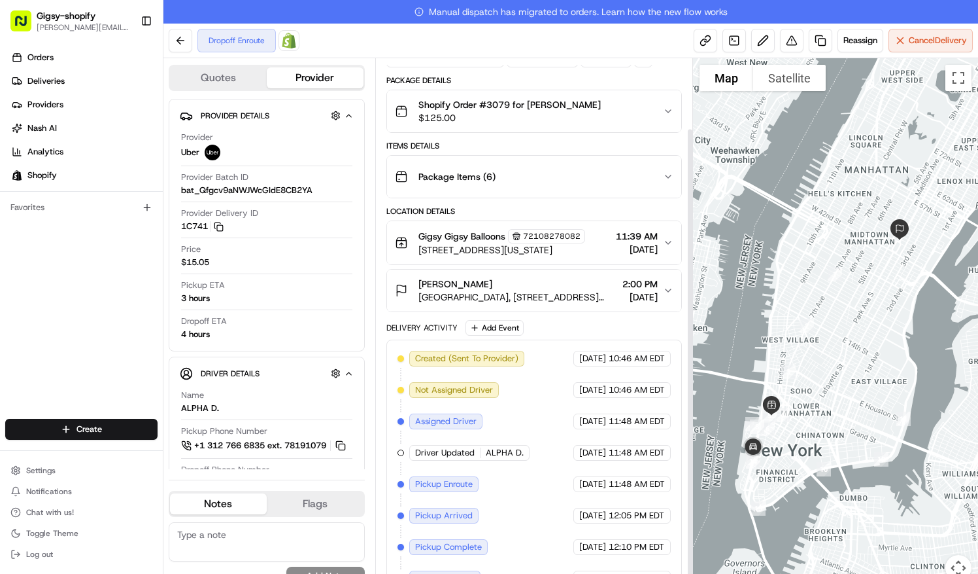
scroll to position [80, 0]
click at [666, 296] on button "[PERSON_NAME] [GEOGRAPHIC_DATA], [STREET_ADDRESS][US_STATE] 2:00 PM [DATE]" at bounding box center [534, 290] width 294 height 42
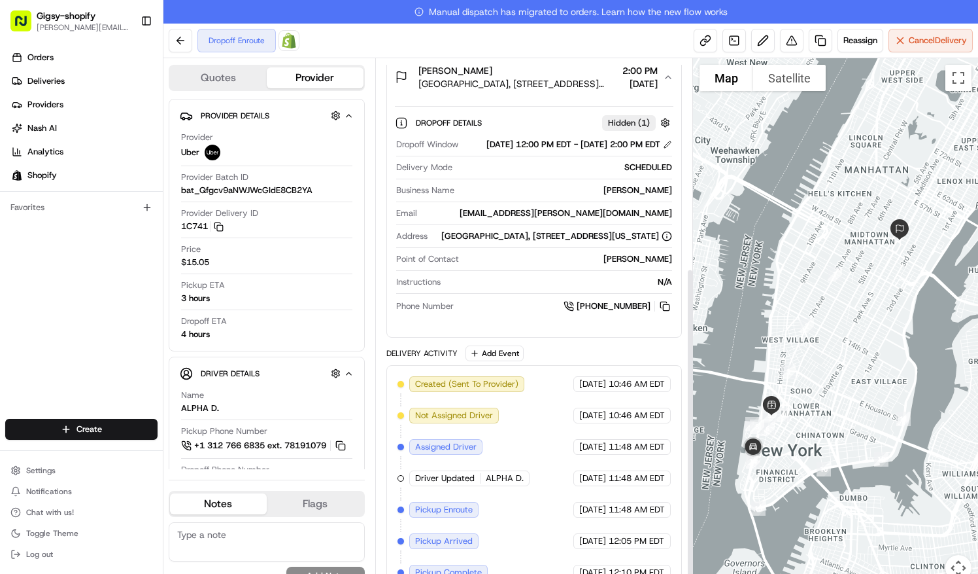
scroll to position [341, 0]
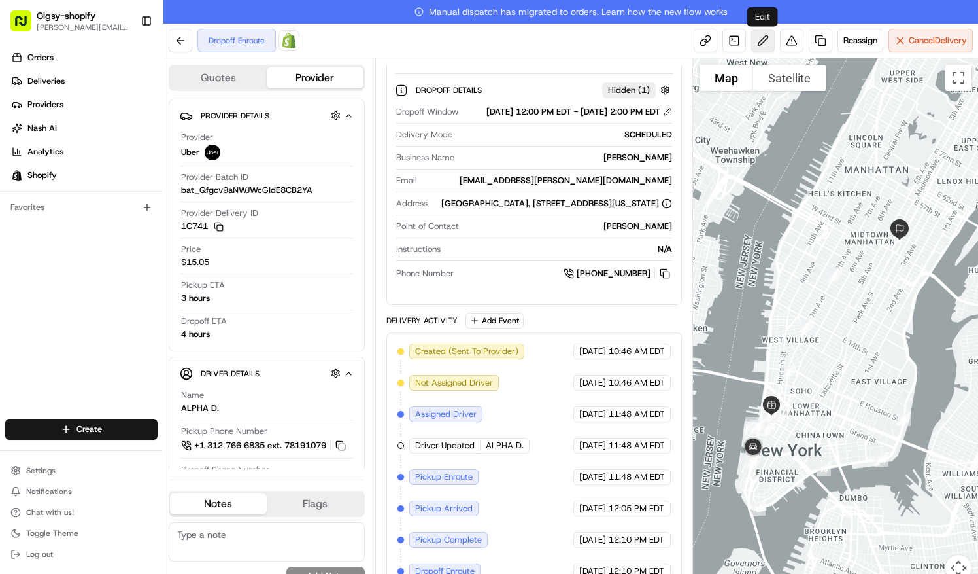
click at [759, 35] on button at bounding box center [763, 41] width 24 height 24
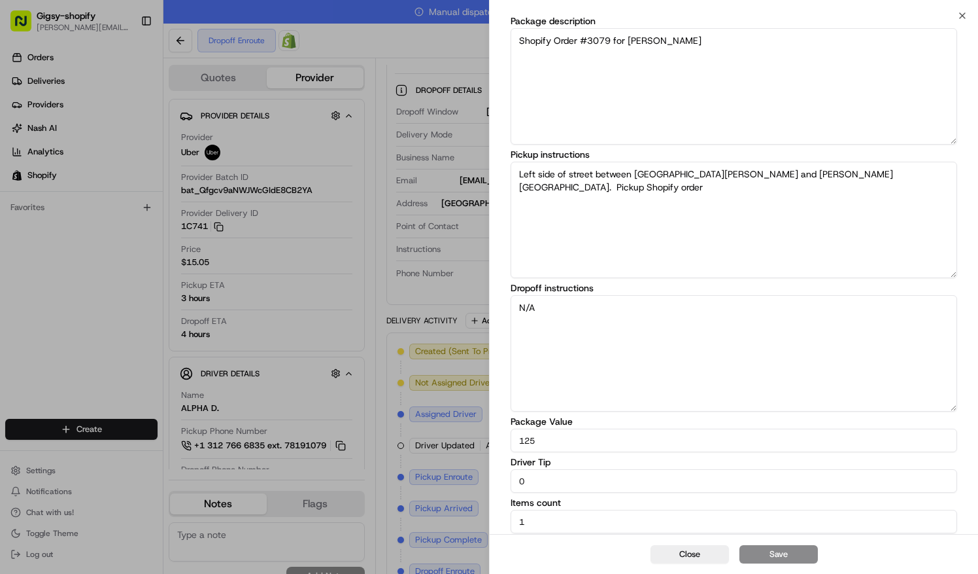
scroll to position [33, 0]
click at [735, 489] on input "0" at bounding box center [734, 482] width 447 height 24
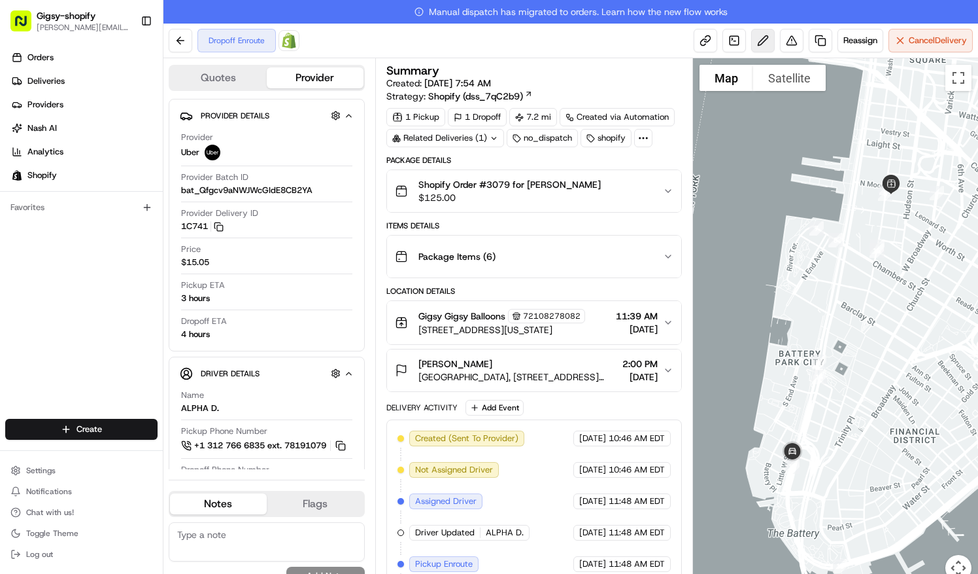
click at [763, 39] on button at bounding box center [763, 41] width 24 height 24
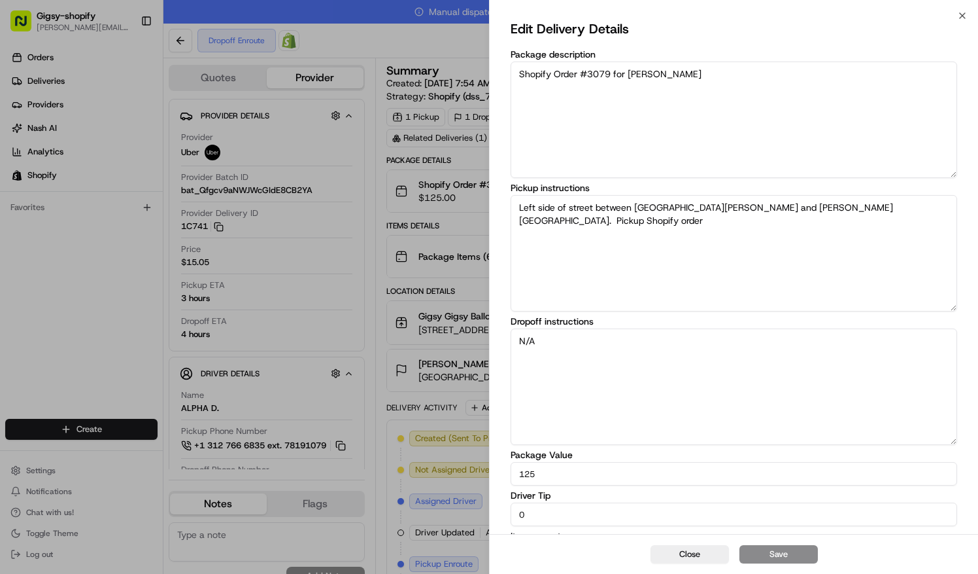
click at [592, 511] on input "0" at bounding box center [734, 514] width 447 height 24
drag, startPoint x: 796, startPoint y: 559, endPoint x: 594, endPoint y: 504, distance: 209.4
click at [594, 504] on div "Edit Delivery Details Package description Shopify Order #3079 for [PERSON_NAME]…" at bounding box center [734, 295] width 489 height 558
click at [594, 504] on input "20" at bounding box center [734, 514] width 447 height 24
type input "2"
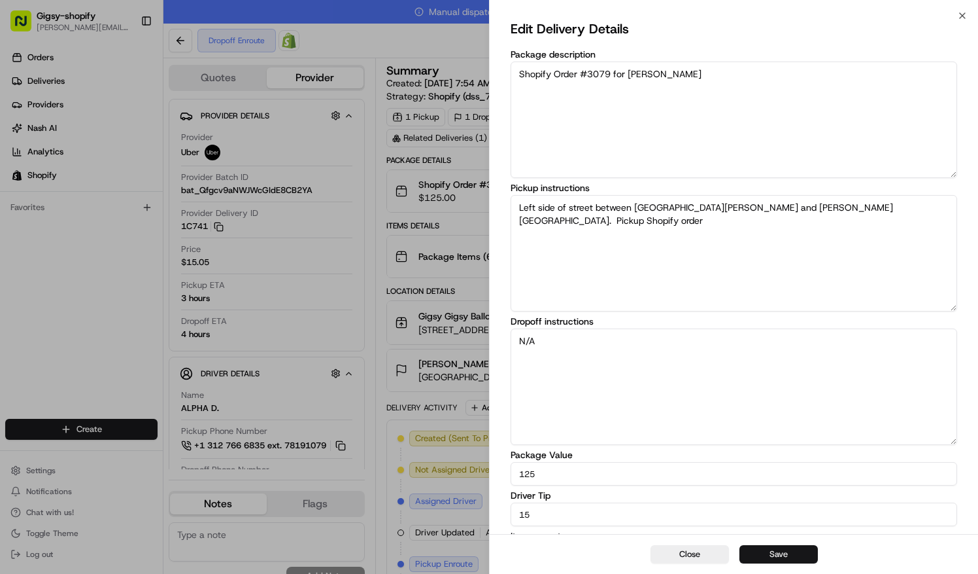
type input "15"
click at [764, 555] on button "Save" at bounding box center [779, 554] width 78 height 18
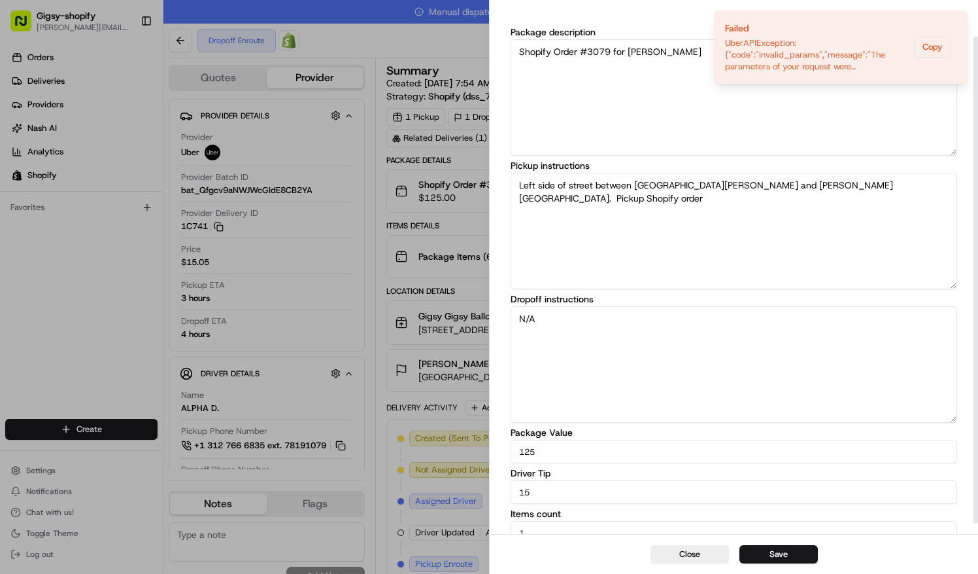
scroll to position [33, 0]
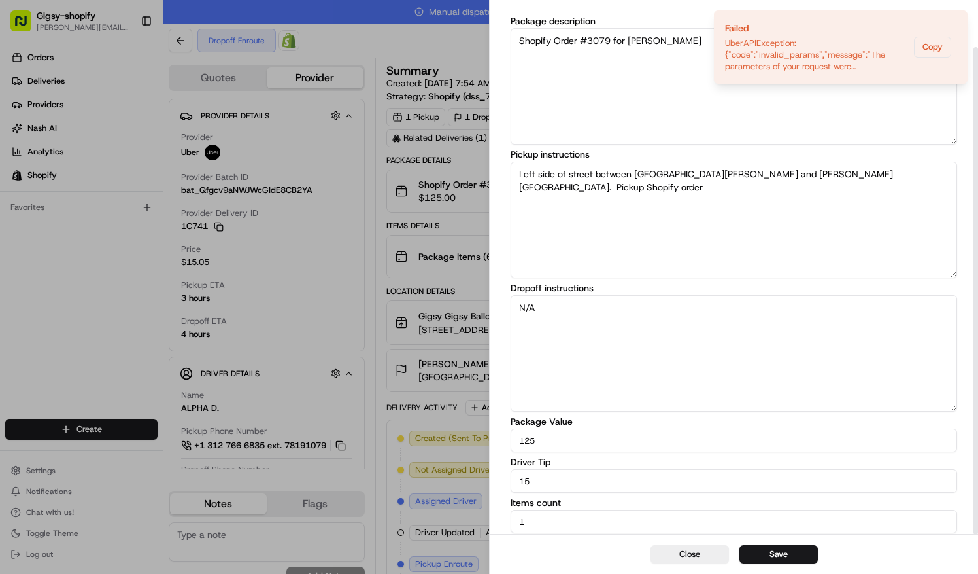
click at [813, 189] on textarea "Left side of street between [GEOGRAPHIC_DATA][PERSON_NAME] and [PERSON_NAME][GE…" at bounding box center [734, 220] width 447 height 116
click at [774, 549] on button "Save" at bounding box center [779, 554] width 78 height 18
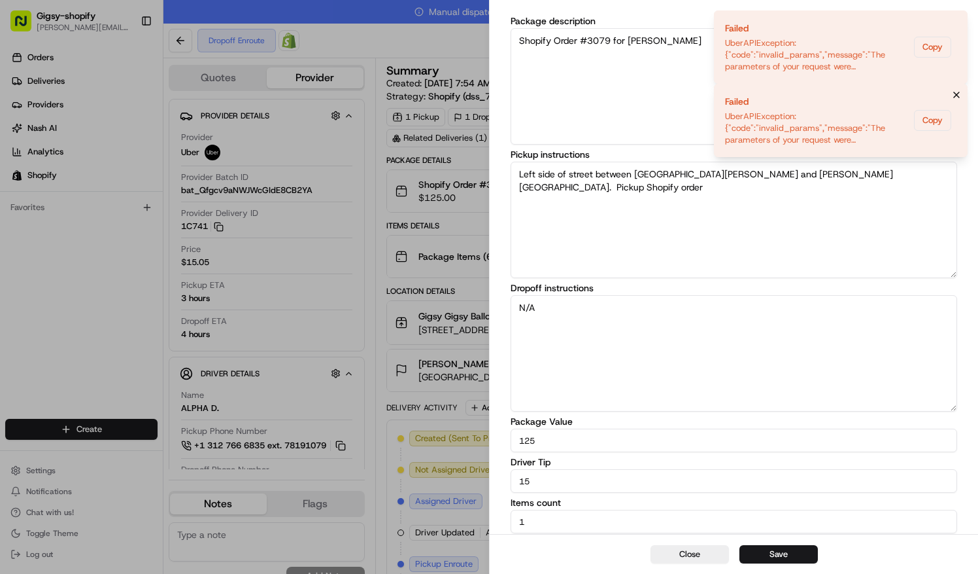
click at [956, 98] on icon "Notifications (F8)" at bounding box center [957, 95] width 10 height 10
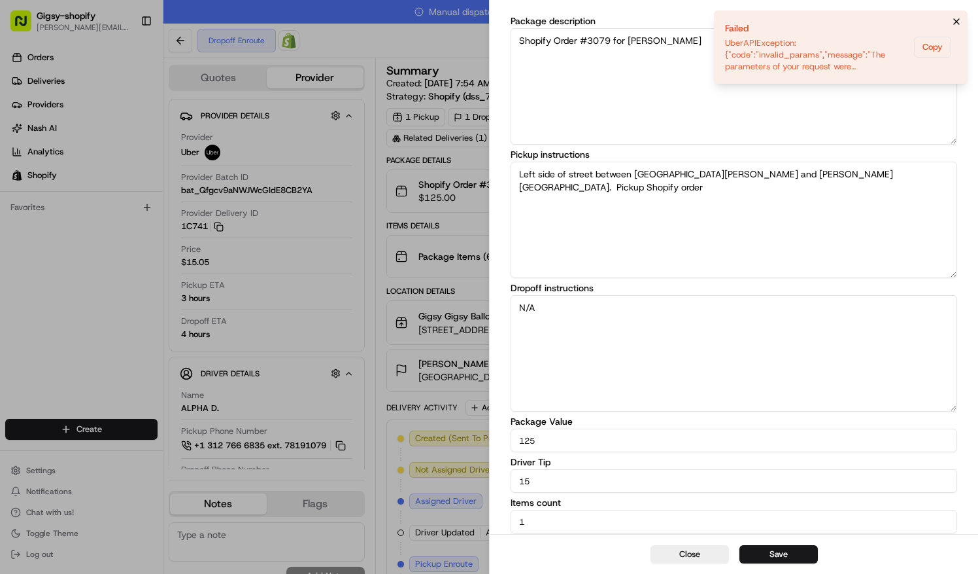
click at [955, 19] on icon "Notifications (F8)" at bounding box center [956, 21] width 5 height 5
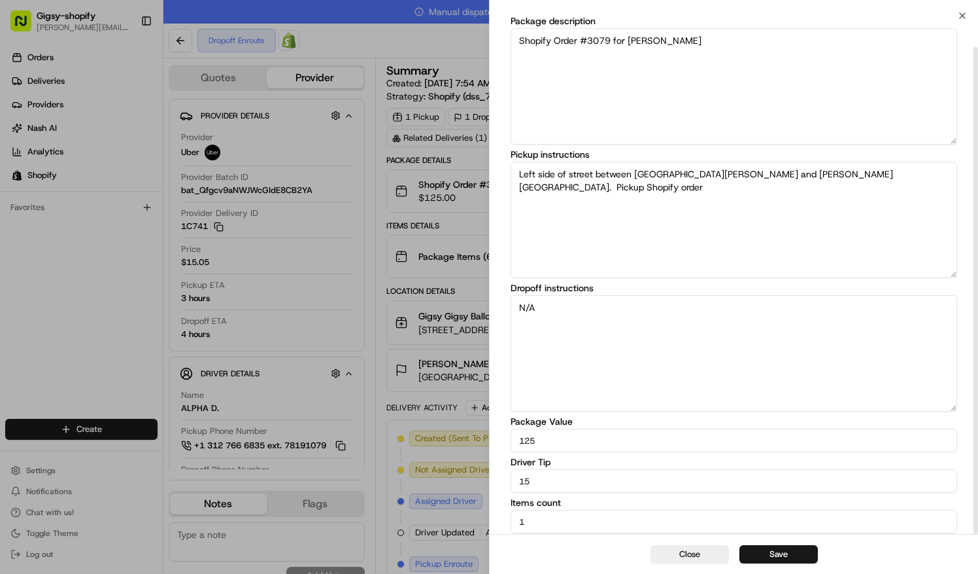
scroll to position [33, 0]
click at [549, 484] on input "15" at bounding box center [734, 482] width 447 height 24
click at [764, 555] on button "Save" at bounding box center [779, 554] width 78 height 18
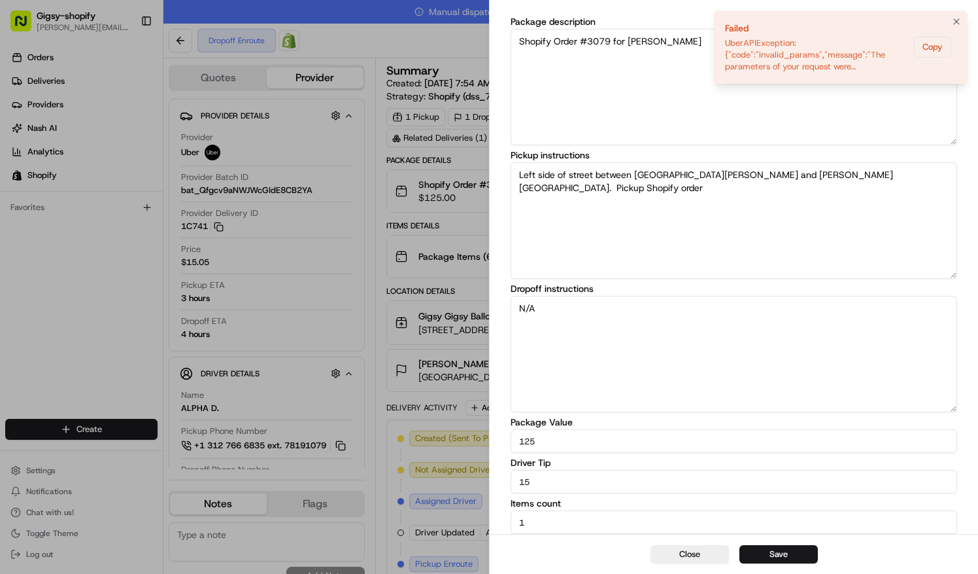
click at [835, 70] on div "UberAPIException: {"code":"invalid_params","message":"The parameters of your re…" at bounding box center [817, 54] width 184 height 35
click at [912, 46] on li "Failed UberAPIException: {"code":"invalid_params","message":"The parameters of …" at bounding box center [841, 46] width 254 height 73
click at [930, 46] on button "Copy" at bounding box center [932, 47] width 37 height 21
click at [956, 18] on icon "Notifications (F8)" at bounding box center [957, 21] width 10 height 10
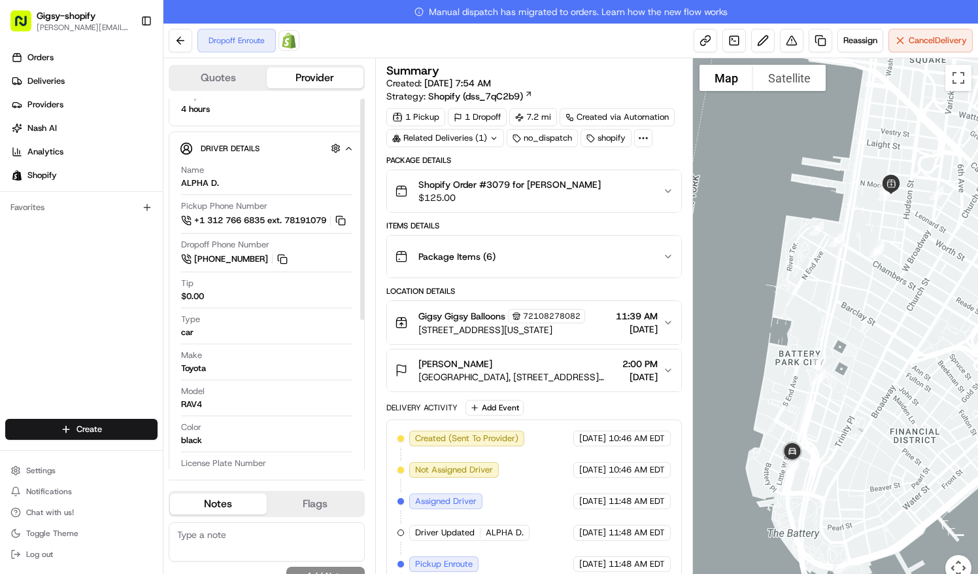
scroll to position [0, 0]
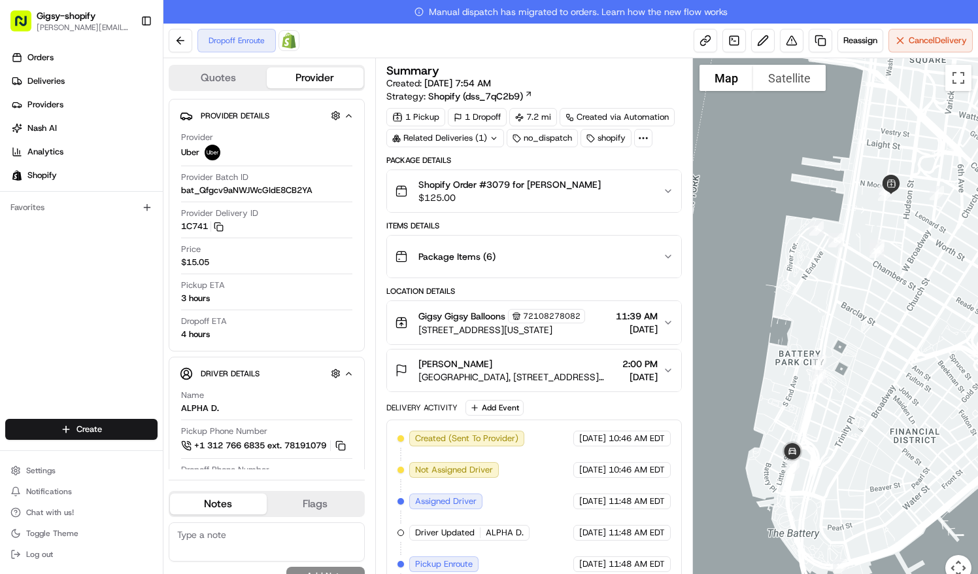
click at [525, 211] on div "Package Details Shopify Order #3079 for [PERSON_NAME] $125.00 Items Details Pac…" at bounding box center [535, 416] width 296 height 522
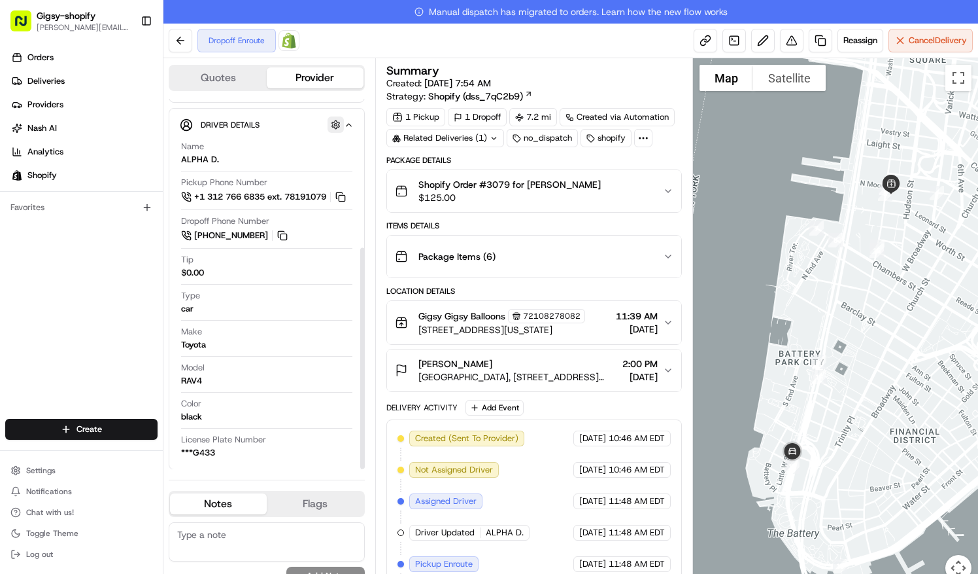
click at [330, 122] on button "button" at bounding box center [336, 124] width 16 height 16
